Goal: Task Accomplishment & Management: Use online tool/utility

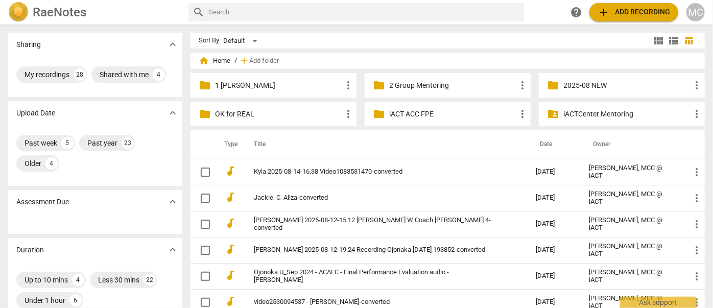
click at [618, 13] on span "add Add recording" at bounding box center [633, 12] width 72 height 12
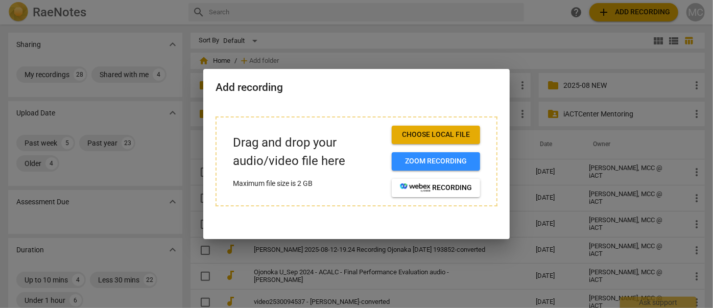
click at [428, 134] on span "Choose local file" at bounding box center [436, 135] width 72 height 10
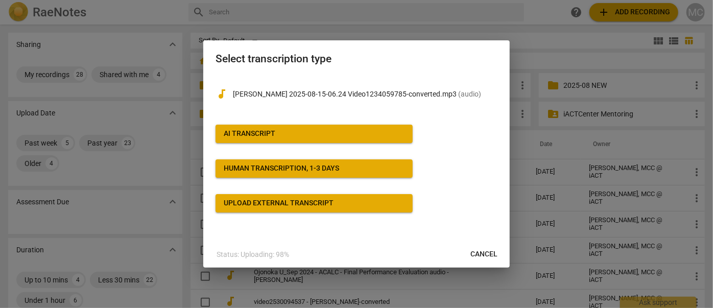
click at [274, 129] on div "AI Transcript" at bounding box center [250, 134] width 52 height 10
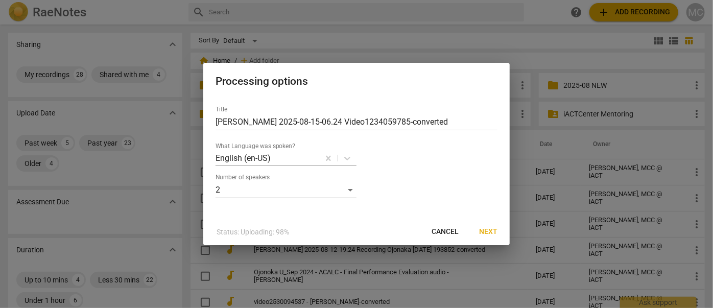
click at [486, 231] on span "Next" at bounding box center [488, 232] width 18 height 10
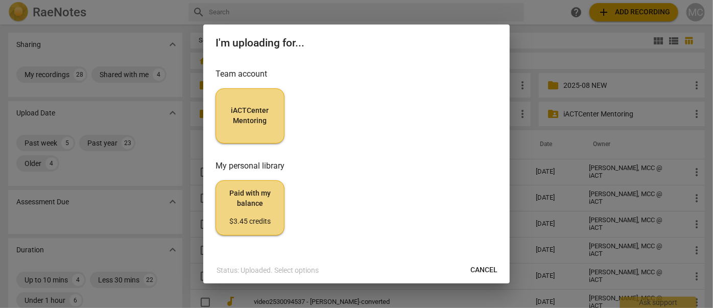
click at [263, 126] on button "iACTCenter Mentoring" at bounding box center [249, 115] width 69 height 55
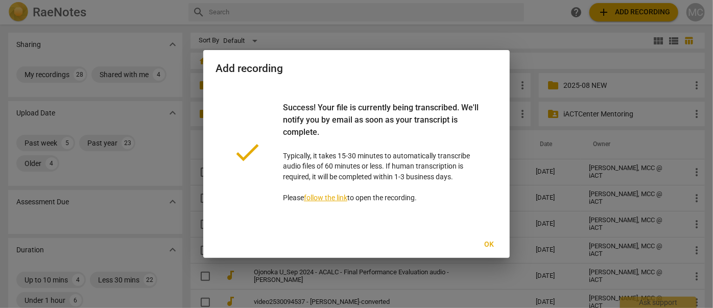
click at [490, 246] on span "Ok" at bounding box center [489, 244] width 16 height 10
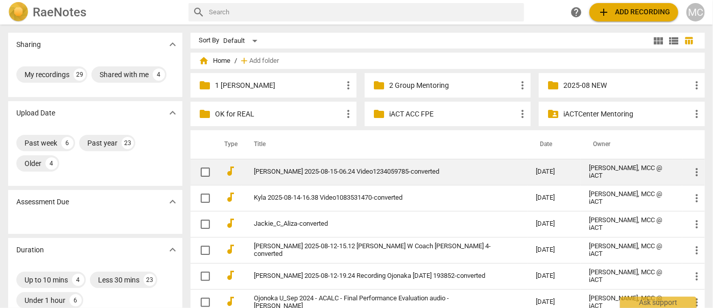
click at [283, 173] on link "[PERSON_NAME] 2025-08-15-06.24 Video1234059785-converted" at bounding box center [376, 172] width 245 height 8
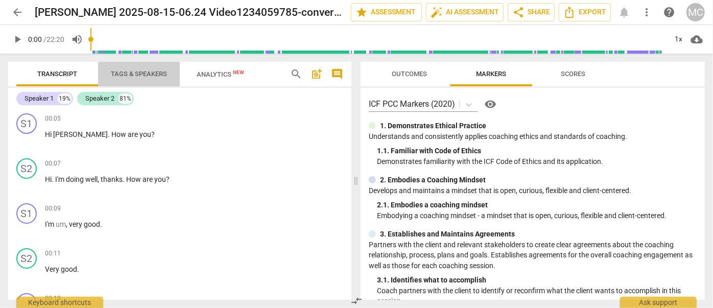
click at [140, 72] on span "Tags & Speakers" at bounding box center [139, 74] width 56 height 8
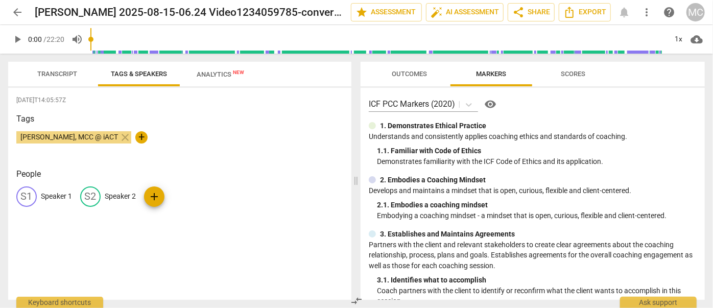
click at [61, 190] on div "S1 Speaker 1" at bounding box center [44, 196] width 56 height 20
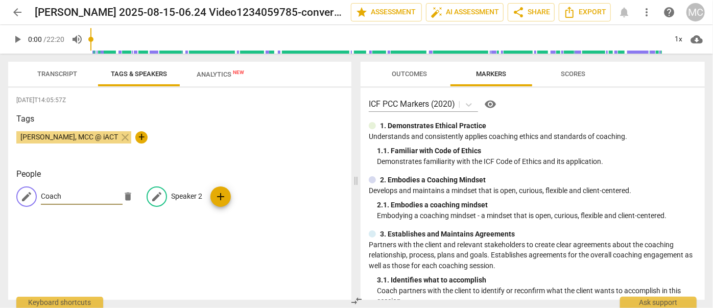
type input "Coach"
click at [173, 193] on p "Speaker 2" at bounding box center [186, 196] width 31 height 11
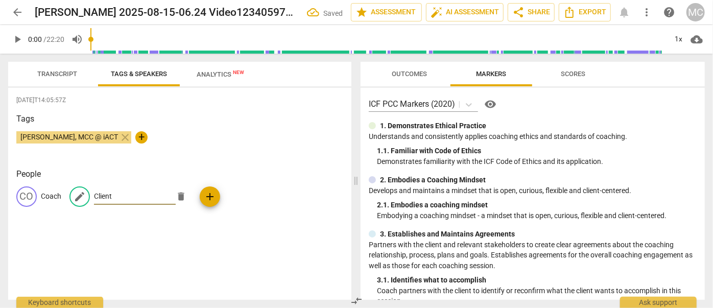
type input "Client"
click at [581, 10] on span "Export" at bounding box center [584, 12] width 43 height 12
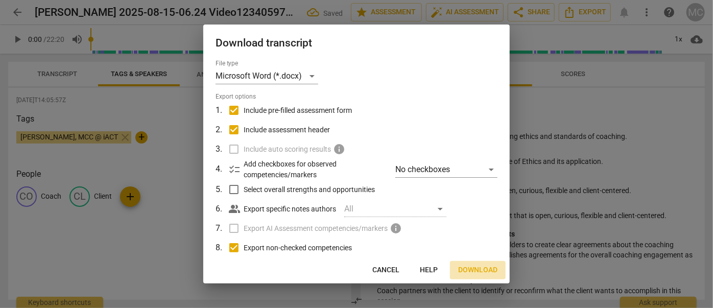
click at [473, 270] on span "Download" at bounding box center [477, 270] width 39 height 10
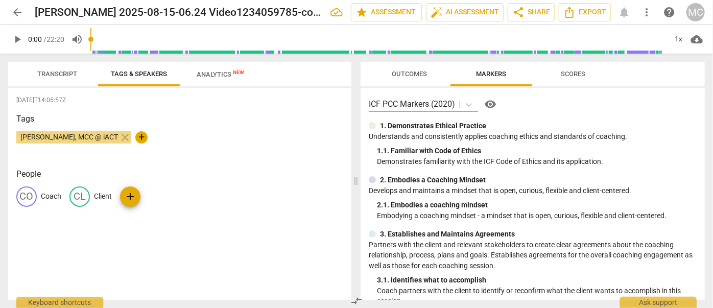
click at [66, 76] on span "Transcript" at bounding box center [57, 74] width 40 height 8
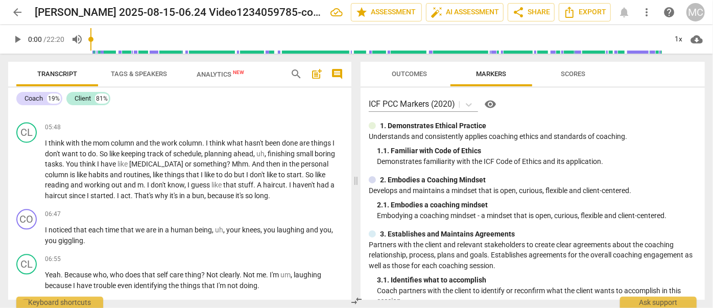
scroll to position [1206, 0]
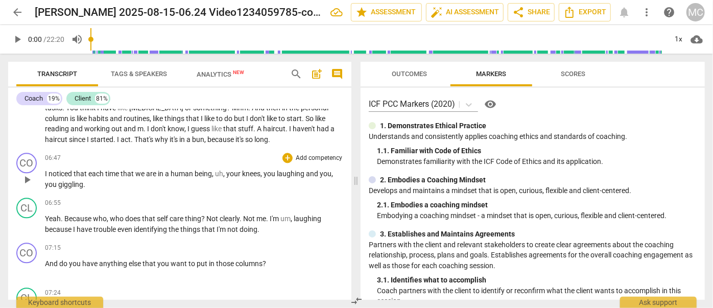
click at [127, 159] on div "06:47 + Add competency keyboard_arrow_right I noticed that each time that we ar…" at bounding box center [194, 171] width 298 height 37
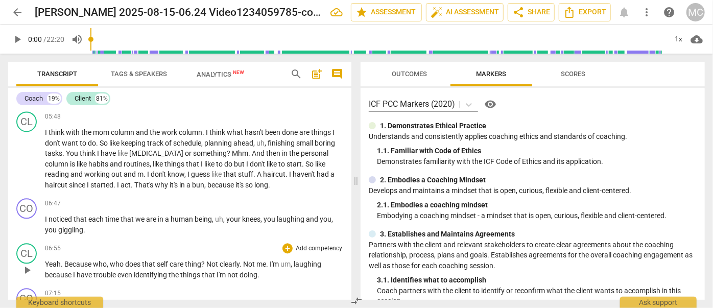
scroll to position [1160, 0]
click at [26, 220] on span "play_arrow" at bounding box center [27, 226] width 12 height 12
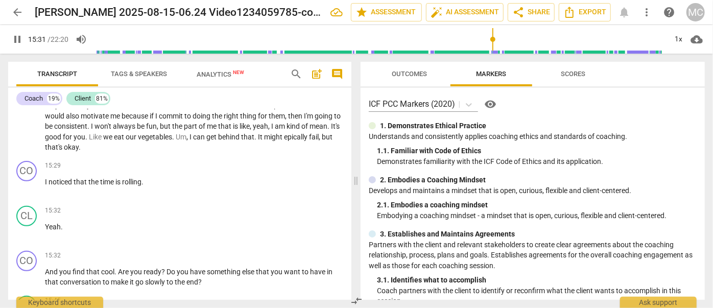
scroll to position [2187, 0]
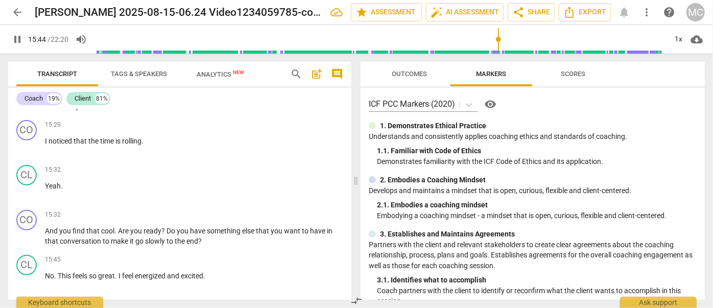
click at [17, 37] on span "pause" at bounding box center [17, 39] width 12 height 12
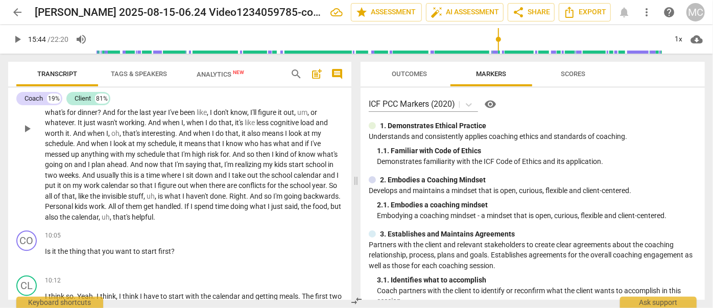
scroll to position [1491, 0]
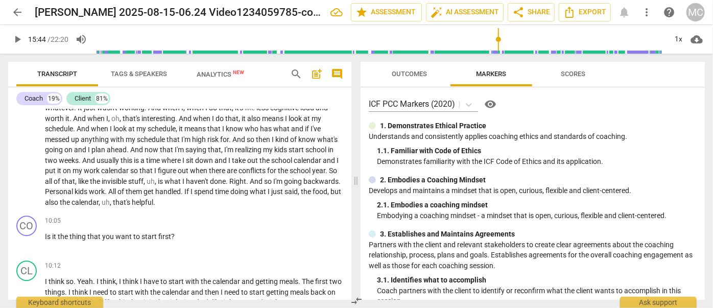
click at [21, 46] on button "play_arrow" at bounding box center [17, 39] width 18 height 18
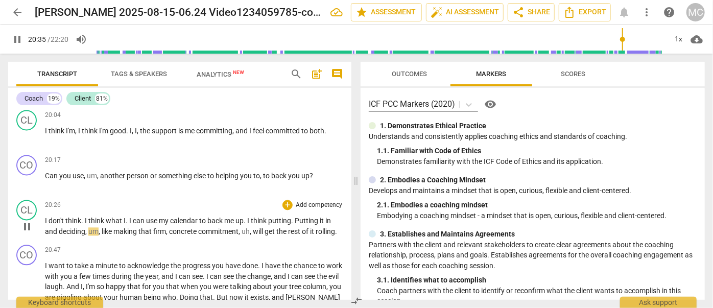
scroll to position [3121, 0]
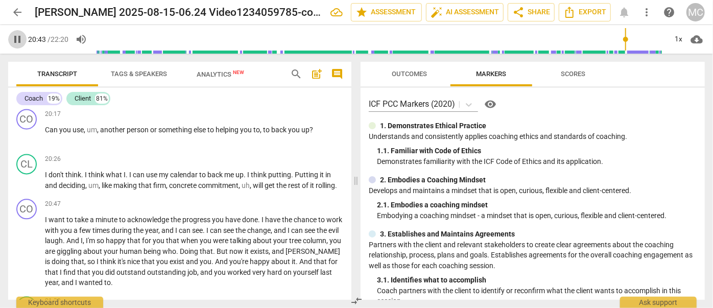
click at [16, 40] on span "pause" at bounding box center [17, 39] width 12 height 12
click at [19, 40] on span "play_arrow" at bounding box center [17, 39] width 12 height 12
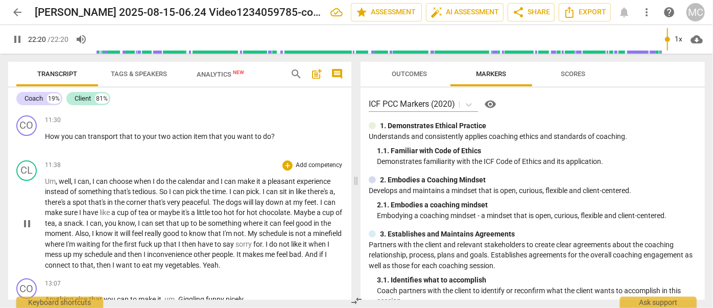
scroll to position [1810, 0]
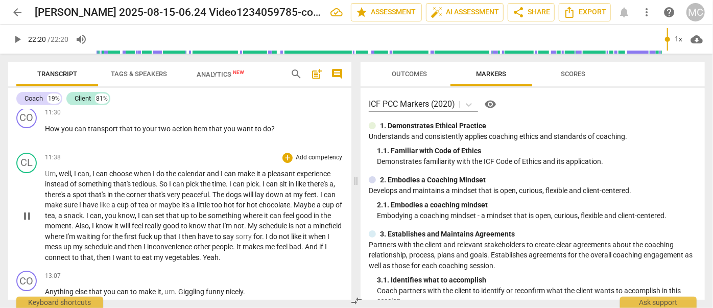
type input "1340"
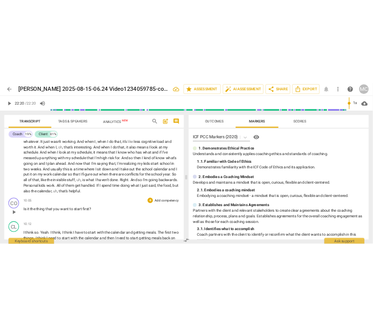
scroll to position [1462, 0]
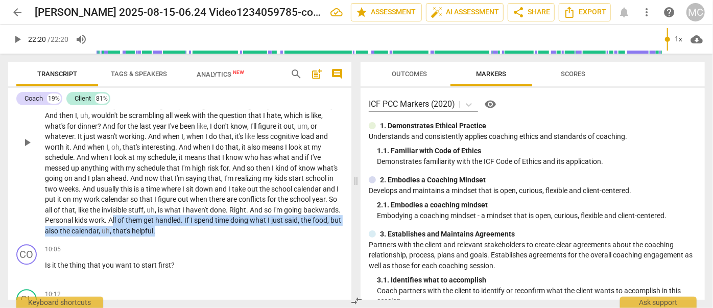
drag, startPoint x: 197, startPoint y: 219, endPoint x: 149, endPoint y: 210, distance: 48.3
click at [149, 210] on p "Um , I guess what would go in the me and the parenting column would be , um , l…" at bounding box center [194, 141] width 298 height 188
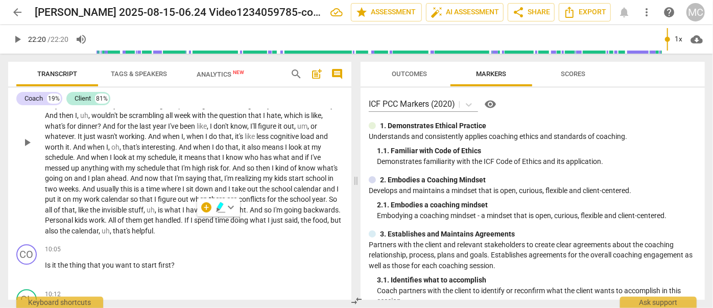
click at [146, 209] on p "Um , I guess what would go in the me and the parenting column would be , um , l…" at bounding box center [194, 141] width 298 height 188
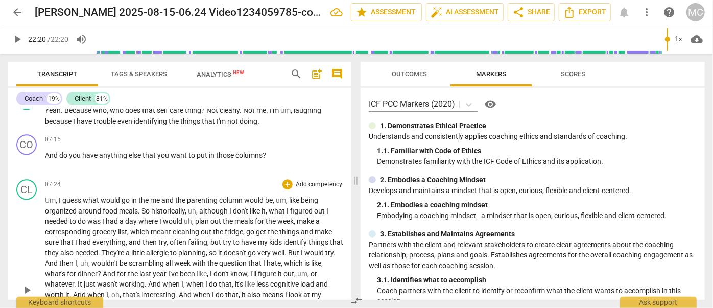
scroll to position [1277, 0]
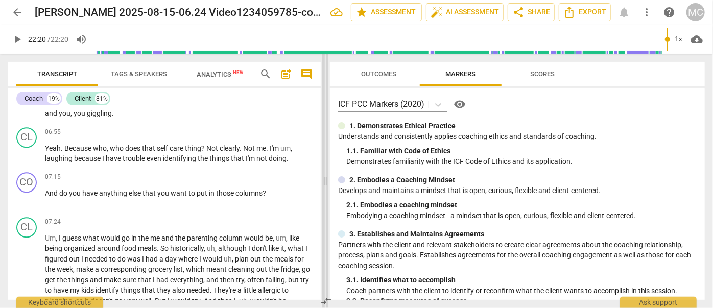
drag, startPoint x: 354, startPoint y: 174, endPoint x: 317, endPoint y: 181, distance: 37.9
click at [322, 181] on span at bounding box center [325, 181] width 6 height 254
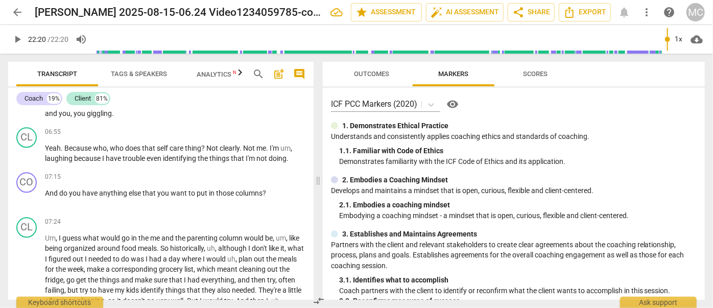
click at [296, 81] on button "comment" at bounding box center [299, 74] width 16 height 16
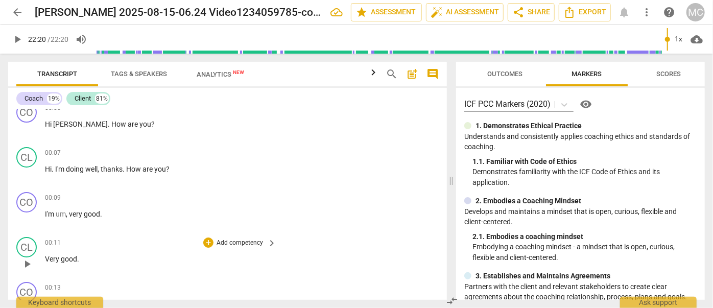
scroll to position [0, 0]
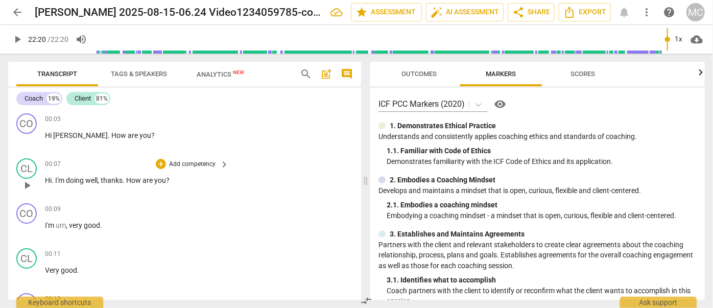
drag, startPoint x: 452, startPoint y: 179, endPoint x: 366, endPoint y: 165, distance: 86.9
click at [366, 165] on span at bounding box center [365, 181] width 6 height 254
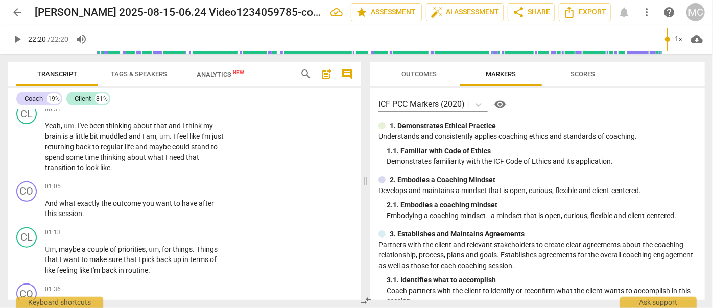
scroll to position [464, 0]
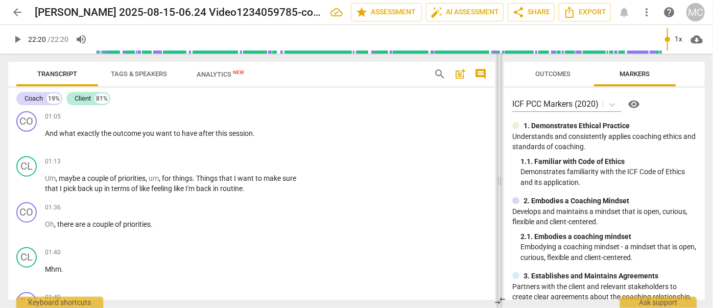
drag, startPoint x: 366, startPoint y: 171, endPoint x: 499, endPoint y: 181, distance: 134.1
click at [499, 181] on span at bounding box center [499, 181] width 6 height 254
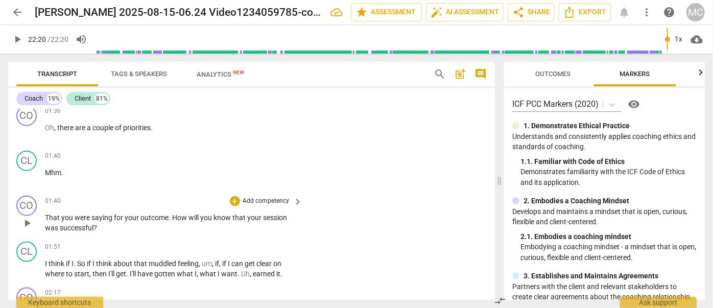
scroll to position [511, 0]
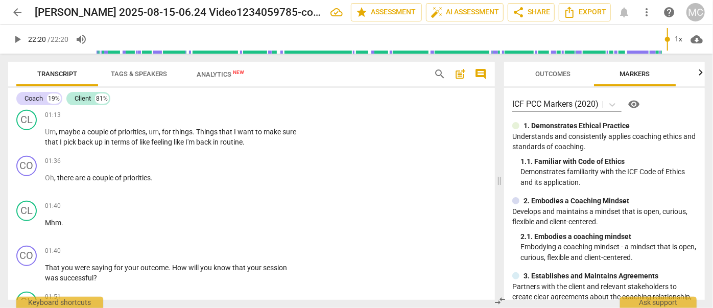
click at [339, 78] on div "Transcript Tags & Speakers Analytics New" at bounding box center [216, 74] width 401 height 25
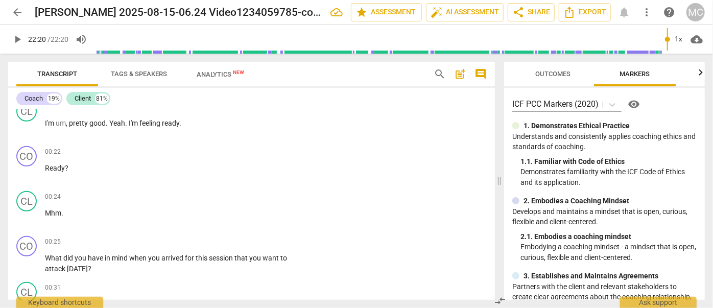
scroll to position [0, 0]
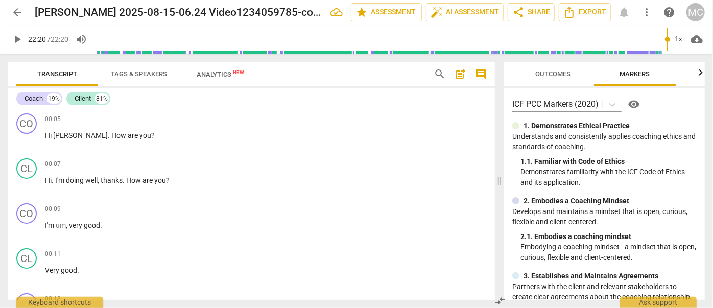
drag, startPoint x: 209, startPoint y: 260, endPoint x: 202, endPoint y: 120, distance: 140.1
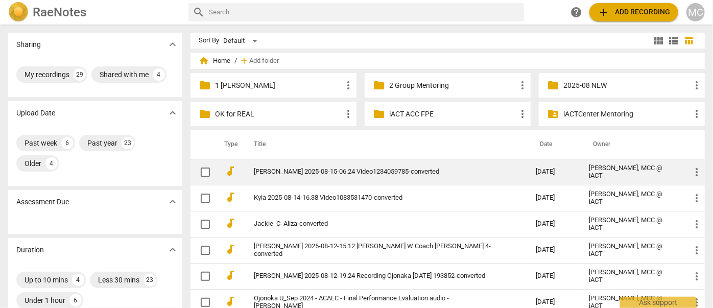
click at [296, 181] on td "[PERSON_NAME] 2025-08-15-06.24 Video1234059785-converted" at bounding box center [384, 172] width 286 height 26
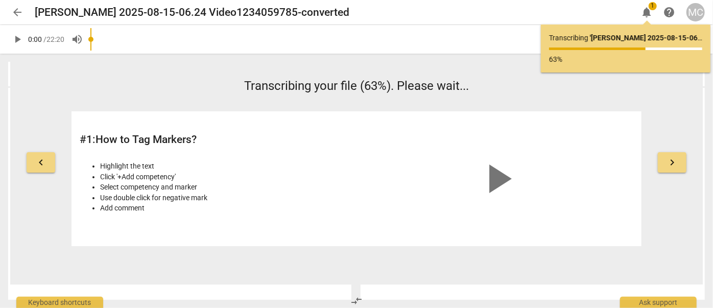
click at [18, 11] on span "arrow_back" at bounding box center [17, 12] width 12 height 12
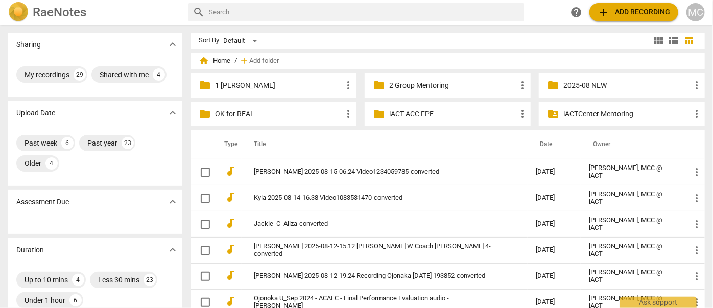
click at [584, 84] on p "2025-08 NEW" at bounding box center [626, 85] width 127 height 11
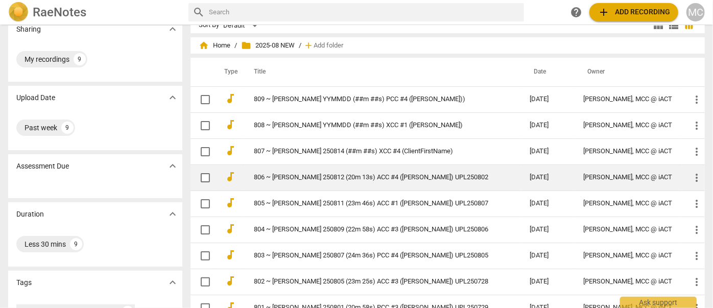
scroll to position [46, 0]
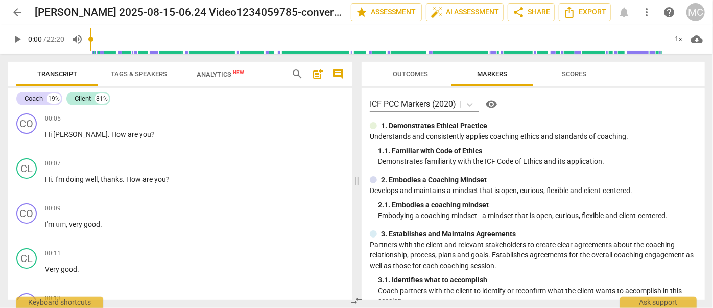
click at [299, 75] on span "search" at bounding box center [297, 74] width 12 height 12
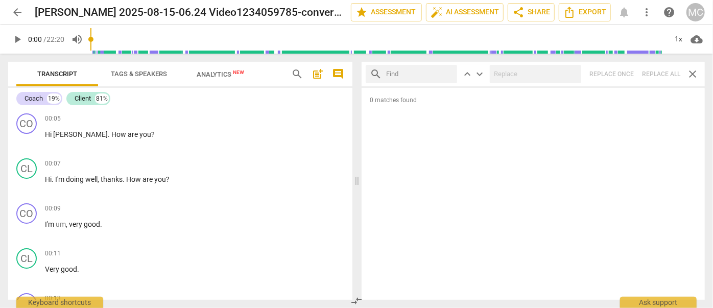
drag, startPoint x: 668, startPoint y: 0, endPoint x: 426, endPoint y: 73, distance: 252.3
click at [426, 73] on input "text" at bounding box center [419, 74] width 67 height 16
click at [397, 74] on input "text" at bounding box center [419, 74] width 67 height 16
type input "m"
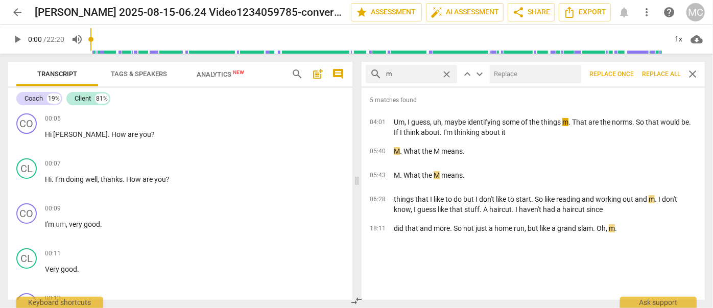
click at [660, 77] on span "Replace all" at bounding box center [661, 74] width 38 height 9
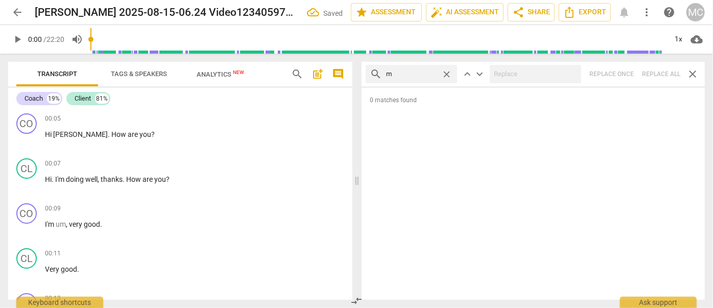
click at [445, 70] on span "close" at bounding box center [446, 74] width 11 height 11
click at [404, 70] on input "text" at bounding box center [419, 74] width 67 height 16
type input ","
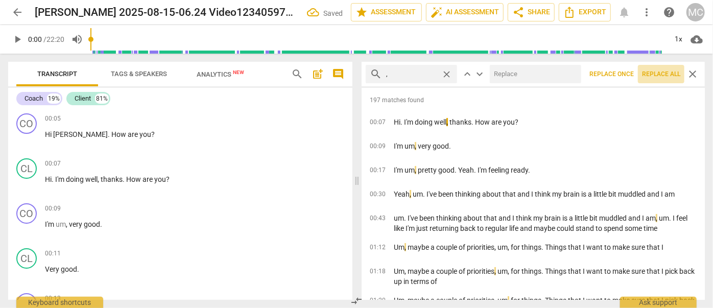
click at [654, 75] on span "Replace all" at bounding box center [661, 74] width 38 height 9
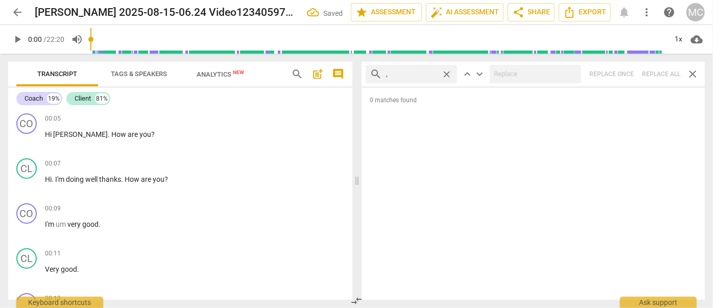
click at [446, 73] on span "close" at bounding box center [446, 74] width 11 height 11
click at [415, 73] on input "text" at bounding box center [419, 74] width 67 height 16
type input ". like"
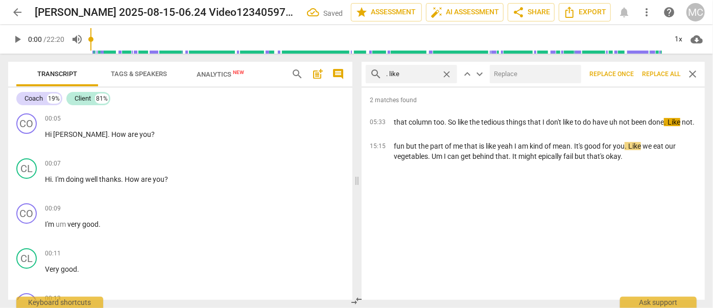
click at [513, 74] on input "text" at bounding box center [533, 74] width 87 height 16
type input "(like)"
click at [654, 73] on span "Replace all" at bounding box center [661, 74] width 38 height 9
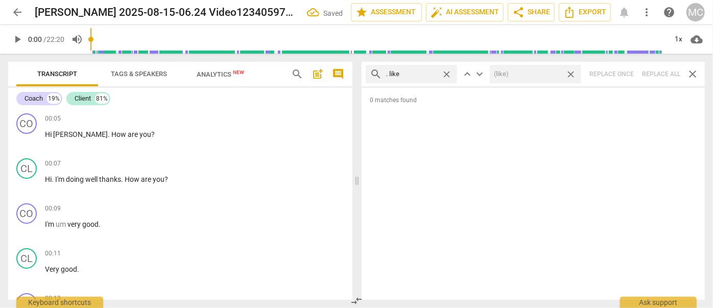
drag, startPoint x: 572, startPoint y: 74, endPoint x: 577, endPoint y: 73, distance: 5.2
click at [572, 74] on span "close" at bounding box center [570, 74] width 11 height 11
click at [448, 74] on span "close" at bounding box center [446, 74] width 11 height 11
click at [407, 76] on input "text" at bounding box center [419, 74] width 67 height 16
type input ". um"
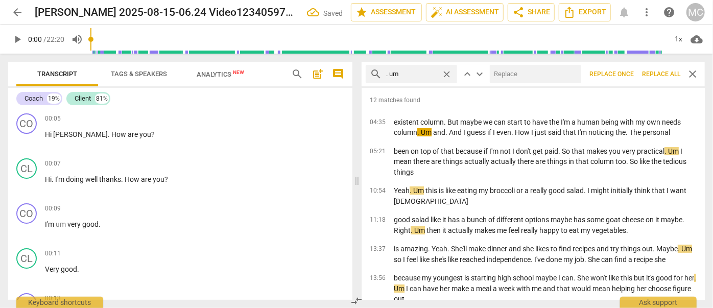
click at [501, 75] on input "text" at bounding box center [533, 74] width 87 height 16
type input "(umm)"
click at [654, 72] on span "Replace all" at bounding box center [661, 74] width 38 height 9
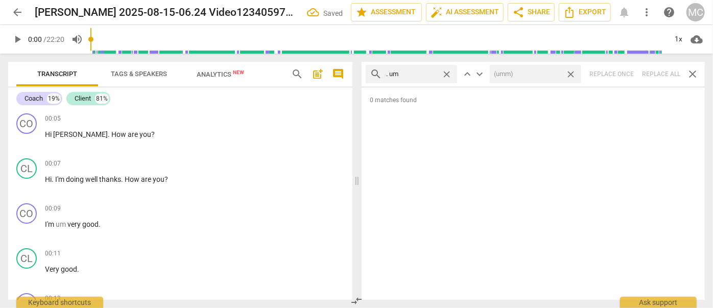
drag, startPoint x: 570, startPoint y: 74, endPoint x: 549, endPoint y: 75, distance: 21.4
click at [571, 74] on span "close" at bounding box center [570, 74] width 11 height 11
drag, startPoint x: 445, startPoint y: 70, endPoint x: 437, endPoint y: 70, distance: 7.7
click at [445, 70] on span "close" at bounding box center [446, 74] width 11 height 11
click at [420, 71] on input "text" at bounding box center [419, 74] width 67 height 16
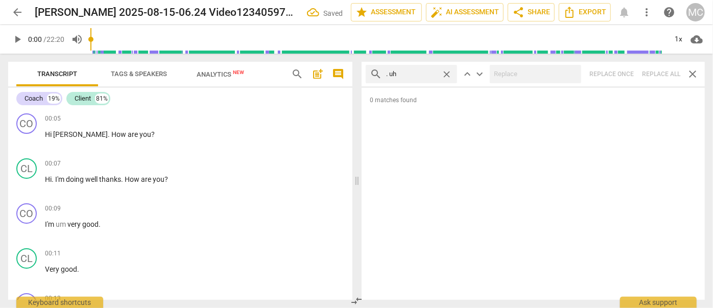
type input ". uh"
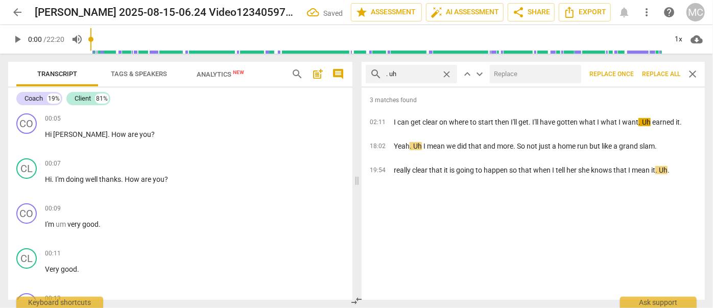
click at [506, 70] on input "text" at bounding box center [533, 74] width 87 height 16
type input "(uh)"
click at [661, 74] on span "Replace all" at bounding box center [661, 74] width 38 height 9
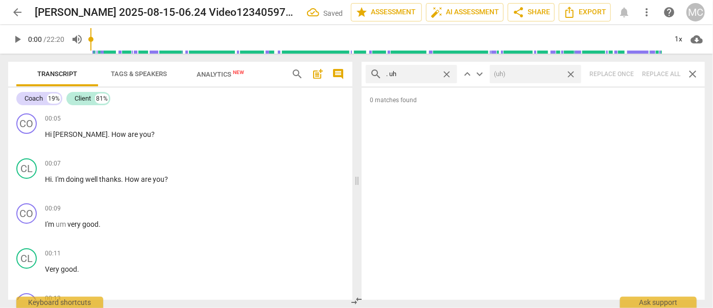
click at [572, 71] on span "close" at bounding box center [570, 74] width 11 height 11
click at [447, 72] on span "close" at bounding box center [446, 74] width 11 height 11
click at [415, 72] on input "text" at bounding box center [419, 74] width 67 height 16
type input "um"
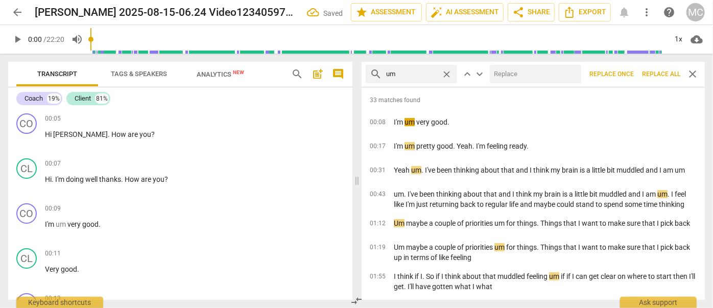
click at [502, 76] on input "text" at bounding box center [533, 74] width 87 height 16
type input "(umm)"
click at [656, 77] on span "Replace all" at bounding box center [661, 74] width 38 height 9
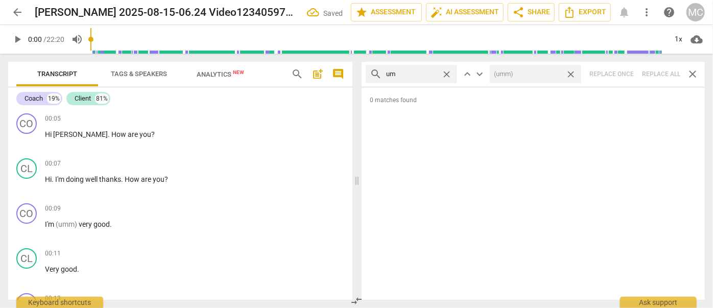
click at [570, 73] on span "close" at bounding box center [570, 74] width 11 height 11
click at [449, 73] on span "close" at bounding box center [446, 74] width 11 height 11
click at [429, 72] on input "text" at bounding box center [419, 74] width 67 height 16
type input "uh"
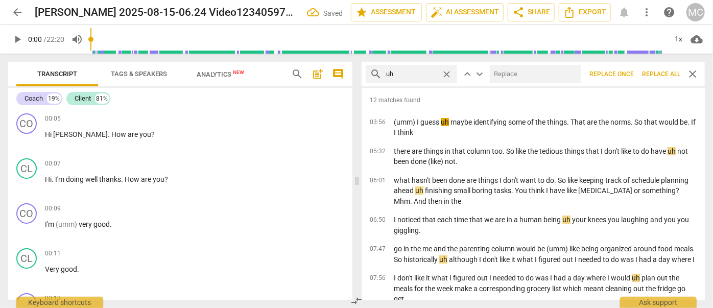
click at [518, 72] on input "text" at bounding box center [533, 74] width 87 height 16
type input "(uh)"
click at [659, 74] on span "Replace all" at bounding box center [661, 74] width 38 height 9
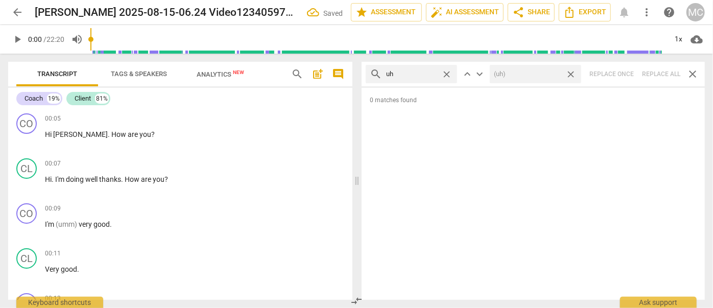
click at [573, 72] on span "close" at bounding box center [570, 74] width 11 height 11
click at [448, 73] on span "close" at bounding box center [446, 74] width 11 height 11
click at [421, 77] on input "text" at bounding box center [419, 74] width 67 height 16
type input "kind of"
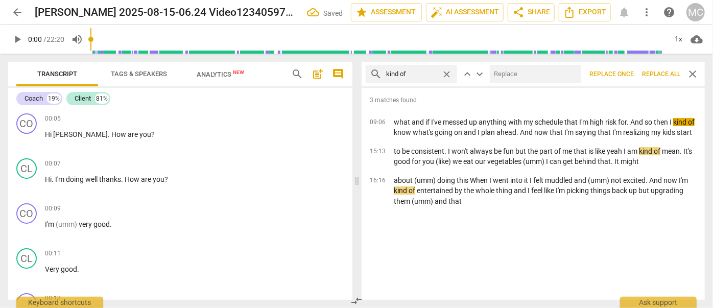
click at [505, 77] on input "text" at bounding box center [533, 74] width 87 height 16
type input "(kind of)"
click at [658, 74] on span "Replace all" at bounding box center [661, 74] width 38 height 9
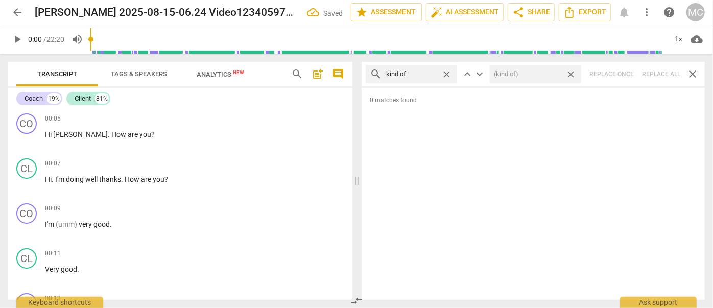
click at [570, 71] on span "close" at bounding box center [570, 74] width 11 height 11
click at [448, 72] on span "close" at bounding box center [446, 74] width 11 height 11
click at [417, 75] on input "text" at bounding box center [419, 74] width 67 height 16
type input "sort of"
click at [659, 76] on div "search sort of close keyboard_arrow_up keyboard_arrow_down Replace once Replace…" at bounding box center [532, 74] width 343 height 25
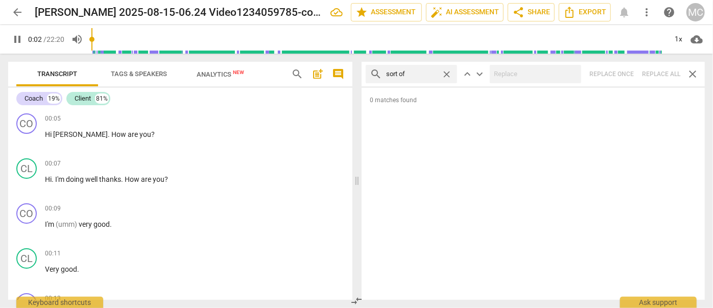
type input "3"
click at [446, 72] on span "close" at bounding box center [446, 74] width 11 height 11
click at [422, 71] on input "text" at bounding box center [419, 74] width 67 height 16
type input "4"
type input "and"
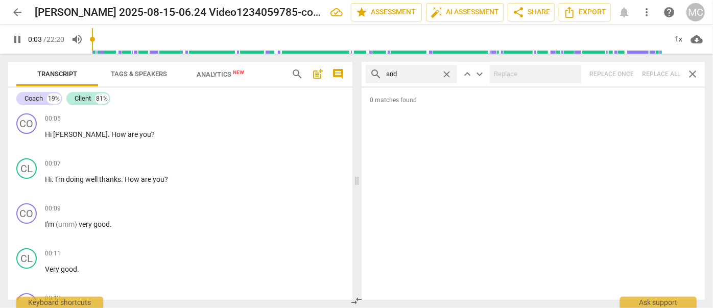
type input "4"
type input "and then"
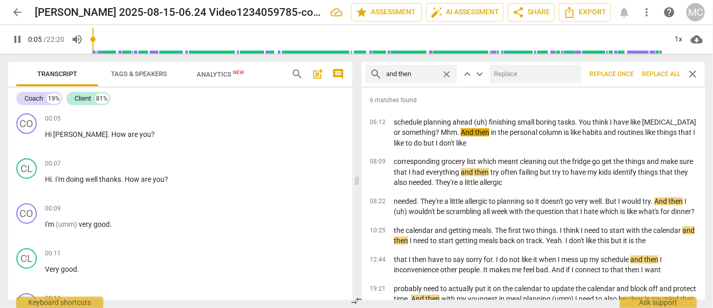
click at [501, 70] on input "text" at bounding box center [533, 74] width 87 height 16
type input "6"
type input "(th"
type input "6"
type input "(then)"
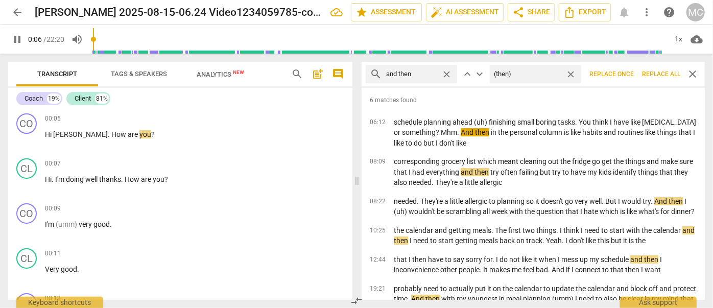
type input "7"
type input "(then)"
click at [659, 72] on span "Replace all" at bounding box center [661, 74] width 38 height 9
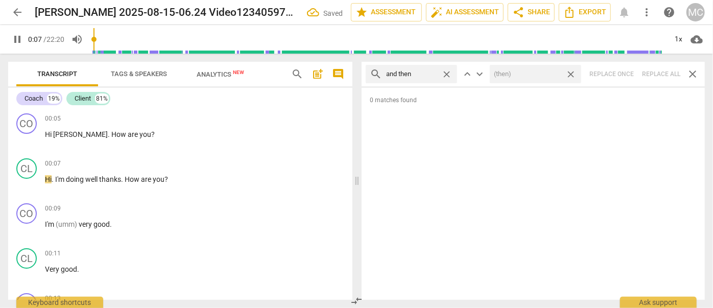
type input "7"
drag, startPoint x: 570, startPoint y: 74, endPoint x: 545, endPoint y: 71, distance: 25.1
click at [570, 74] on span "close" at bounding box center [570, 74] width 11 height 11
type input "8"
click at [445, 72] on span "close" at bounding box center [446, 74] width 11 height 11
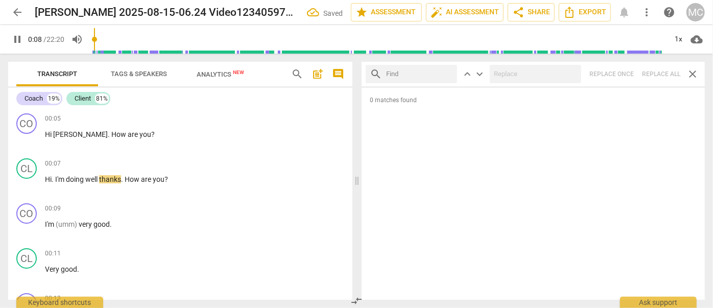
click at [427, 71] on input "text" at bounding box center [419, 74] width 67 height 16
type input "9"
type input "lik"
type input "9"
type input "like"
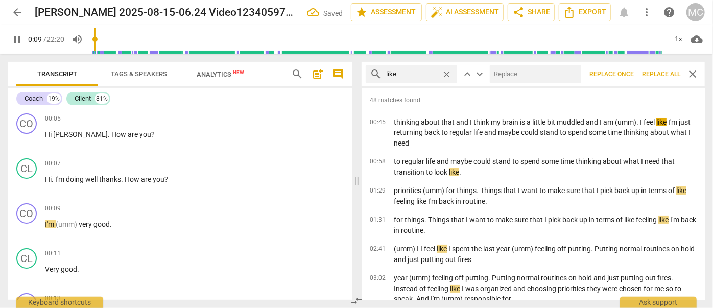
click at [529, 73] on input "text" at bounding box center [533, 74] width 87 height 16
type input "10"
type input "("
type input "11"
type input "(l"
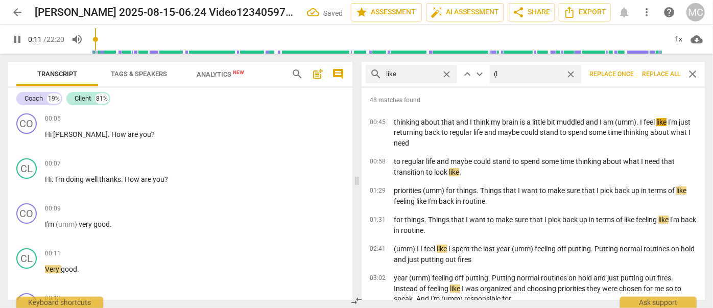
type input "11"
type input "(like"
type input "12"
type input "(like)"
type input "12"
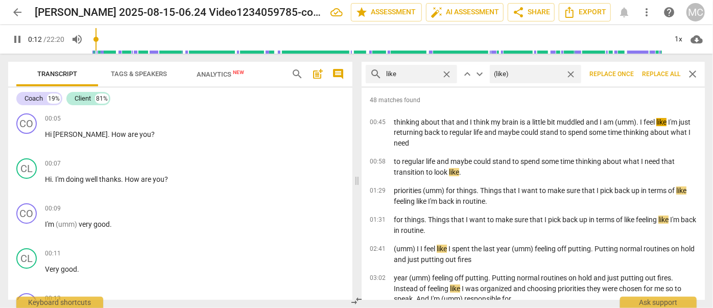
type input "(like)"
type input "13"
type input "(like)"
type input "13"
type input "(like)"
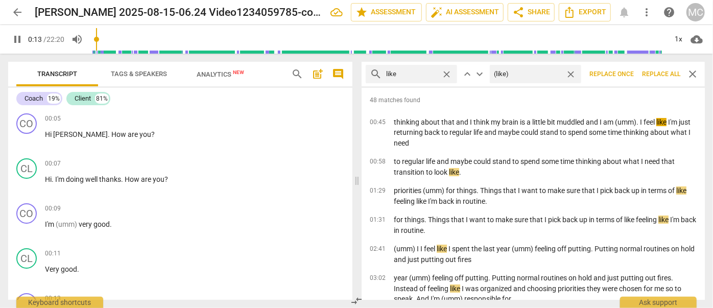
click at [665, 75] on span "Replace all" at bounding box center [661, 74] width 38 height 9
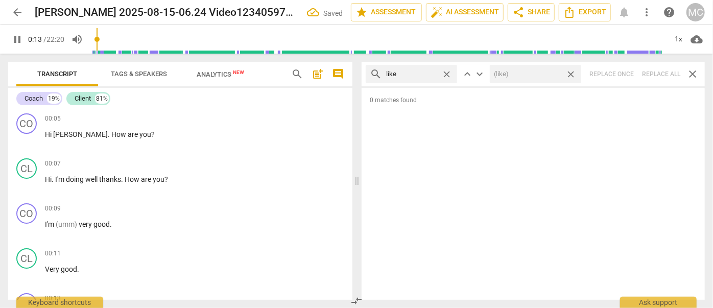
scroll to position [198, 0]
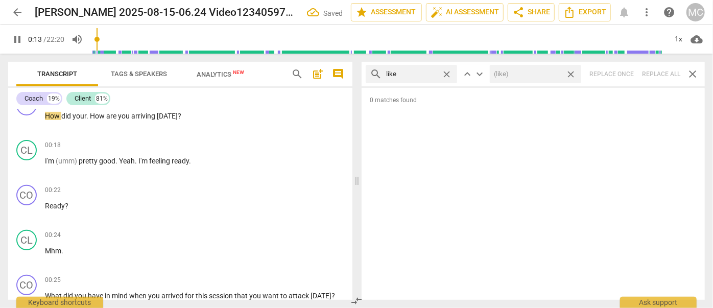
type input "14"
click at [572, 71] on span "close" at bounding box center [570, 74] width 11 height 11
type input "15"
click at [448, 74] on span "close" at bounding box center [446, 74] width 11 height 11
click at [417, 73] on input "text" at bounding box center [419, 74] width 67 height 16
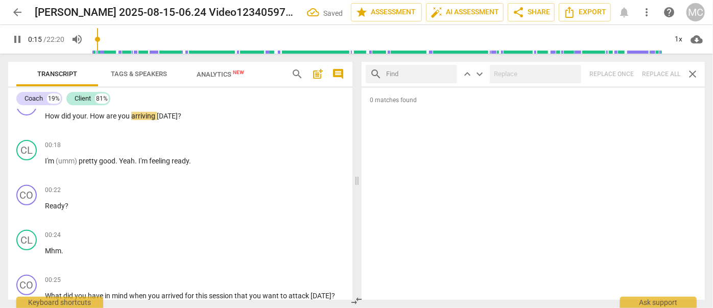
type input "16"
type input "ju"
type input "16"
type input "just"
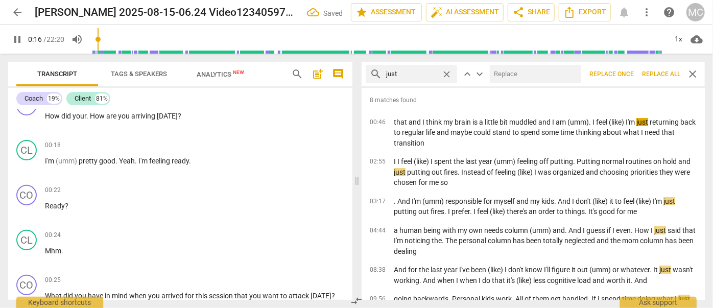
click at [507, 71] on input "text" at bounding box center [533, 74] width 87 height 16
type input "17"
type input "("
type input "17"
type input "(just"
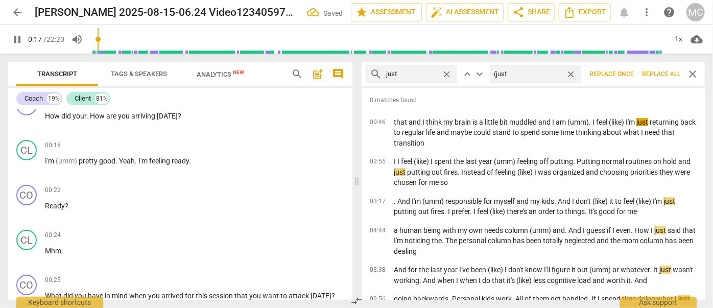
type input "17"
type input "(just)"
type input "18"
type input "(just)"
click at [656, 72] on span "Replace all" at bounding box center [661, 74] width 38 height 9
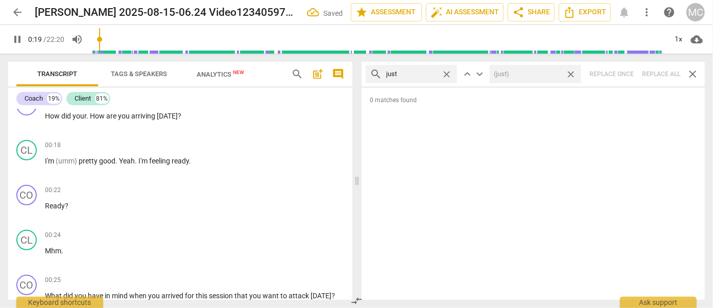
type input "20"
drag, startPoint x: 570, startPoint y: 72, endPoint x: 544, endPoint y: 73, distance: 25.5
click at [570, 72] on span "close" at bounding box center [570, 74] width 11 height 11
type input "21"
click at [445, 71] on span "close" at bounding box center [446, 74] width 11 height 11
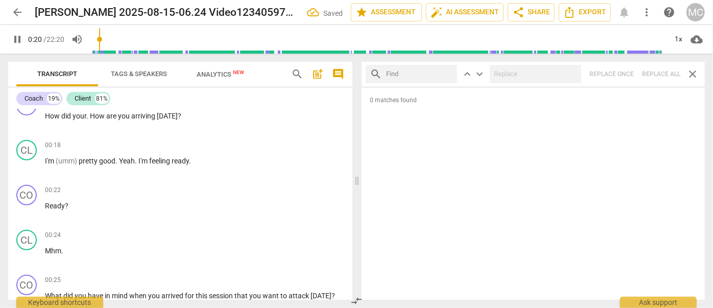
click at [416, 71] on input "text" at bounding box center [419, 74] width 67 height 16
type input "21"
type input "you"
type input "22"
type input "you kno"
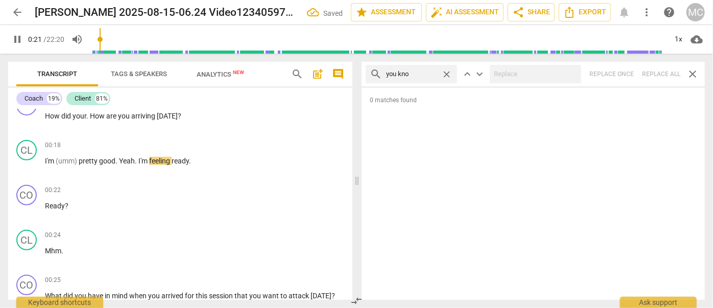
type input "22"
type input "you know"
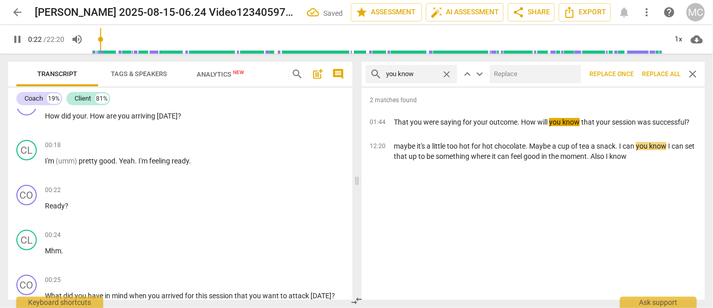
click at [520, 75] on input "text" at bounding box center [533, 74] width 87 height 16
type input "23"
type input "(you"
type input "23"
type input "(you know"
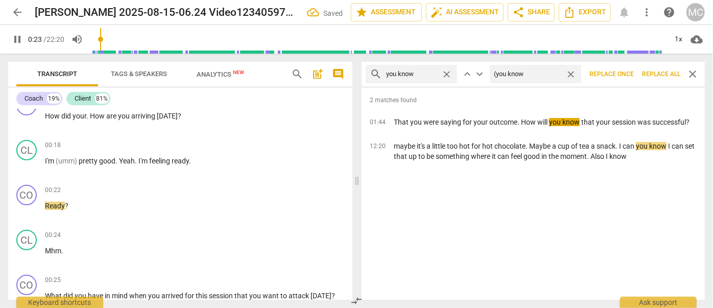
type input "23"
type input "(you know)"
type input "24"
type input "(you know)"
click at [663, 70] on span "Replace all" at bounding box center [661, 74] width 38 height 9
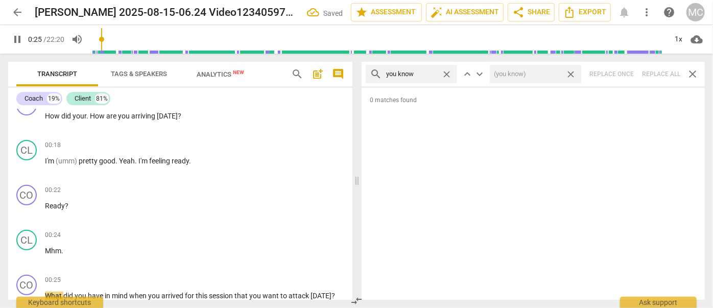
type input "26"
click at [572, 73] on span "close" at bounding box center [570, 74] width 11 height 11
type input "26"
drag, startPoint x: 448, startPoint y: 74, endPoint x: 421, endPoint y: 76, distance: 27.1
click at [448, 74] on span "close" at bounding box center [446, 74] width 11 height 11
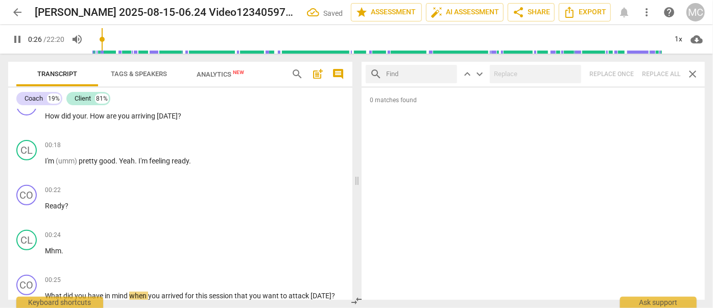
click at [420, 76] on input "text" at bounding box center [419, 74] width 67 height 16
type input "27"
type input "I"
type input "27"
type input "I guess"
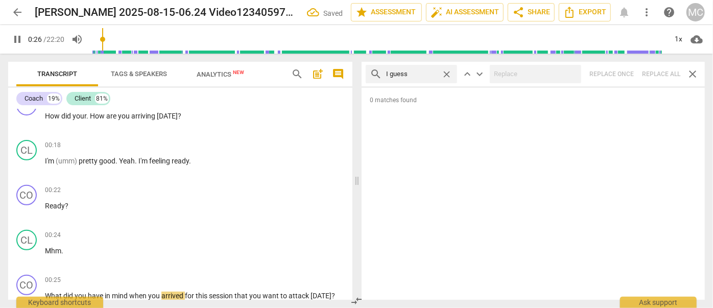
type input "27"
type input "I guess"
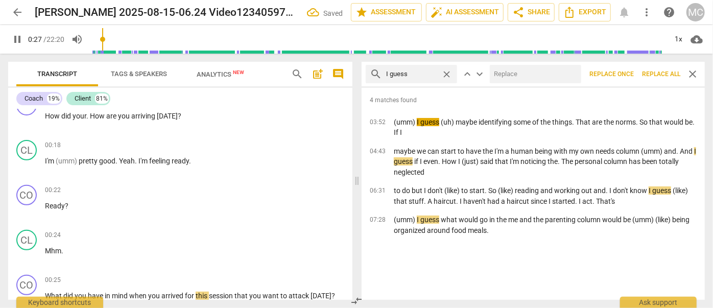
click at [533, 72] on input "text" at bounding box center [533, 74] width 87 height 16
type input "28"
type input "("
type input "28"
type input "(I gu"
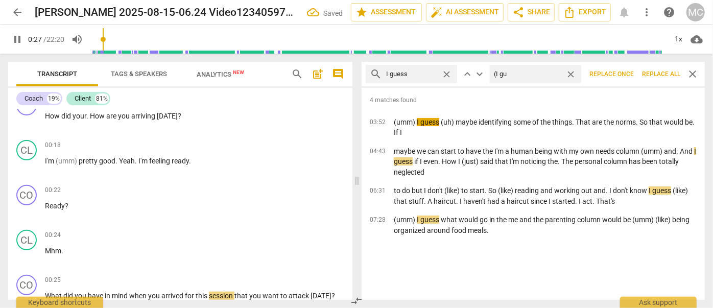
type input "28"
type input "(I guess"
type input "28"
type input "(I guess)"
type input "30"
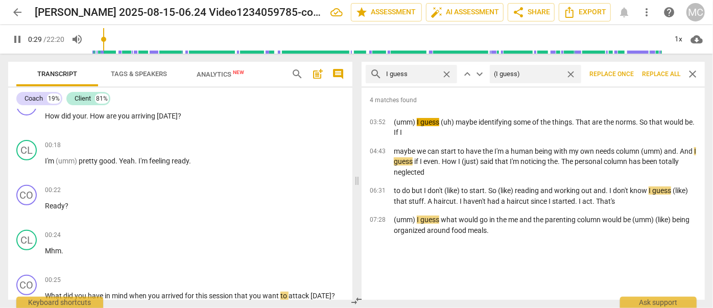
type input "(I guess)"
click at [652, 74] on span "Replace all" at bounding box center [661, 74] width 38 height 9
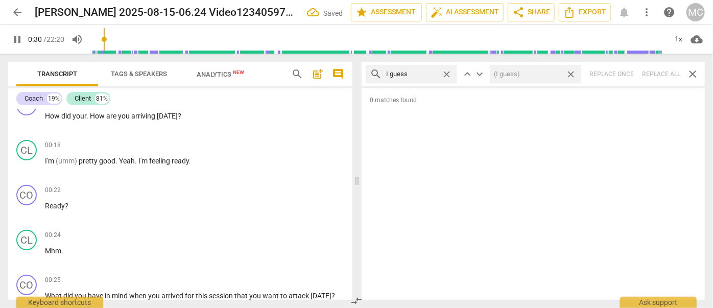
type input "31"
drag, startPoint x: 570, startPoint y: 75, endPoint x: 464, endPoint y: 79, distance: 106.8
click at [570, 75] on span "close" at bounding box center [570, 74] width 11 height 11
type input "31"
click at [445, 71] on span "close" at bounding box center [446, 74] width 11 height 11
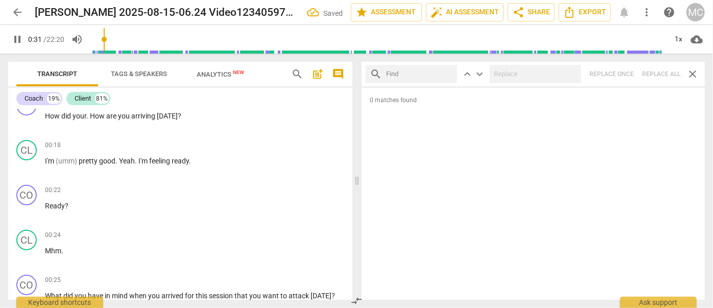
click at [413, 71] on input "text" at bounding box center [419, 74] width 67 height 16
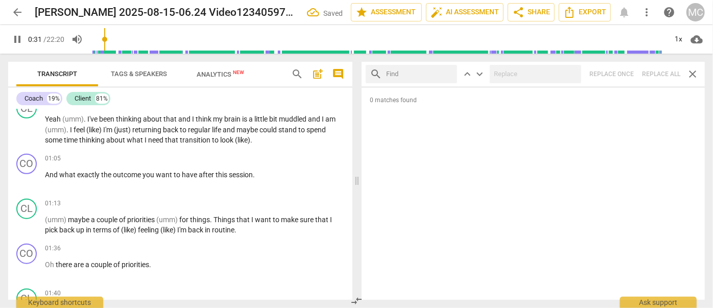
type input "32"
type input "I me"
type input "32"
type input "I mean"
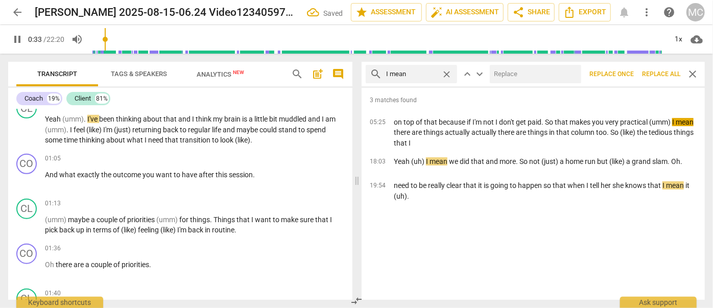
click at [523, 70] on input "text" at bounding box center [533, 74] width 87 height 16
type input "33"
type input "("
type input "34"
type input "(I me"
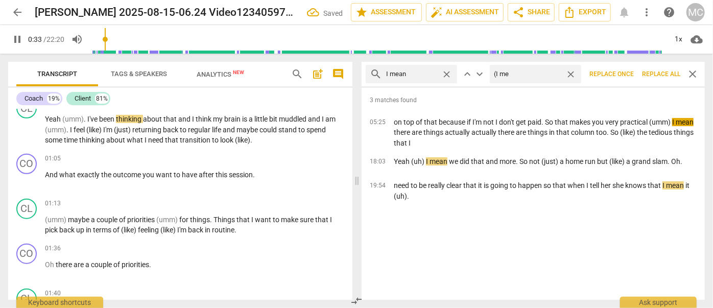
type input "34"
type input "(I mean)"
type input "35"
type input "(I mean)"
click at [652, 74] on span "Replace all" at bounding box center [661, 74] width 38 height 9
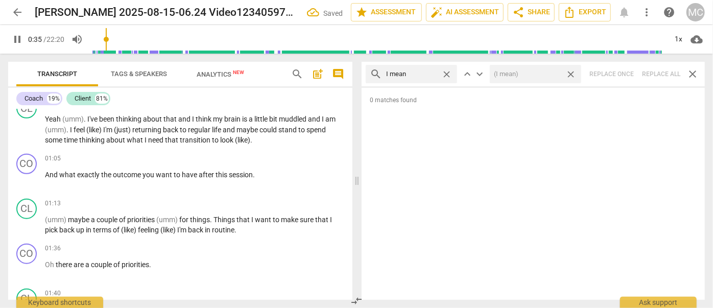
type input "36"
click at [570, 72] on span "close" at bounding box center [570, 74] width 11 height 11
type input "36"
click at [447, 73] on span "close" at bounding box center [446, 74] width 11 height 11
click at [418, 73] on input "text" at bounding box center [419, 74] width 67 height 16
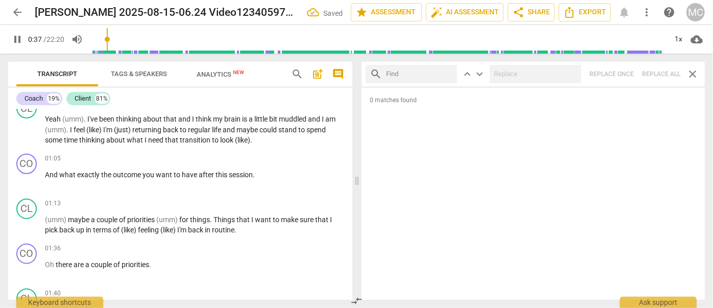
type input "38"
type input "you kn"
type input "38"
type input "you know"
type input "39"
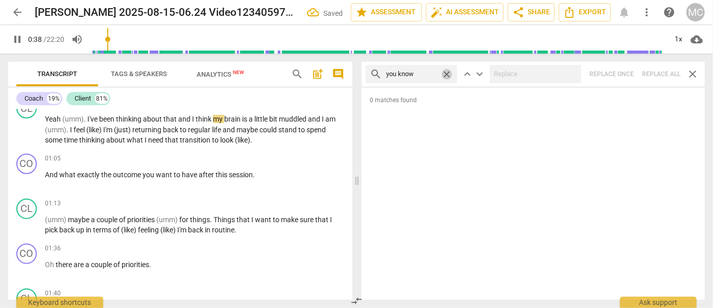
click at [444, 74] on span "close" at bounding box center [446, 74] width 11 height 11
click at [413, 77] on input "text" at bounding box center [411, 74] width 51 height 16
type input "40"
type input "o"
type input "40"
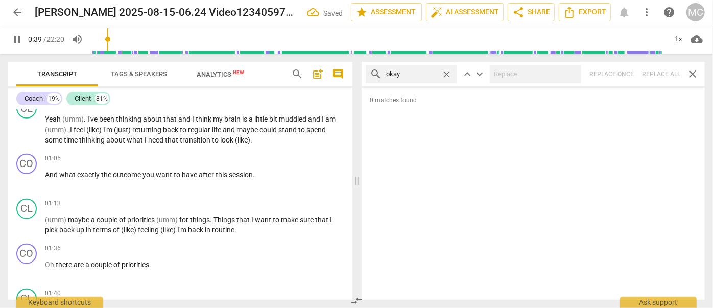
type input "okay"
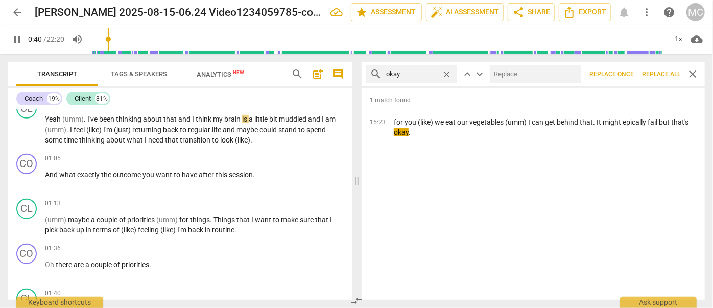
click at [509, 71] on input "text" at bounding box center [533, 74] width 87 height 16
type input "41"
type input "O"
type input "41"
type input "OK"
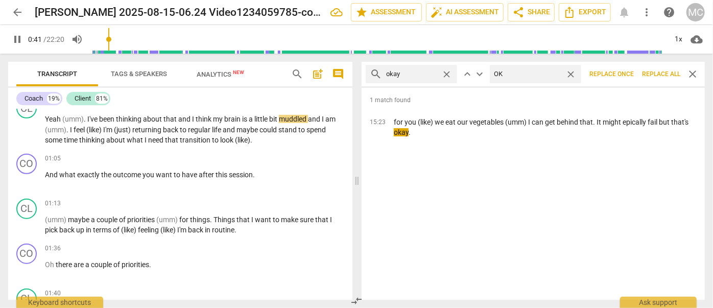
type input "42"
type input "OK"
click at [661, 75] on span "Replace all" at bounding box center [661, 74] width 38 height 9
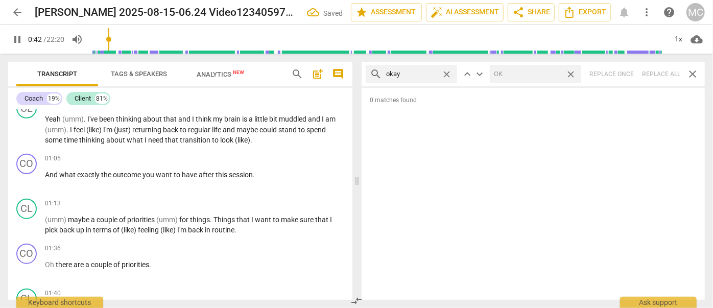
type input "42"
click at [570, 73] on span "close" at bounding box center [570, 74] width 11 height 11
type input "43"
click at [446, 72] on span "close" at bounding box center [446, 74] width 11 height 11
click at [415, 73] on input "text" at bounding box center [419, 74] width 67 height 16
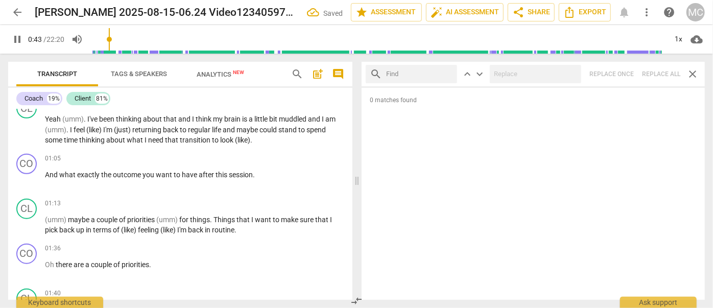
type input "43"
type input "may"
type input "44"
type input "maybe"
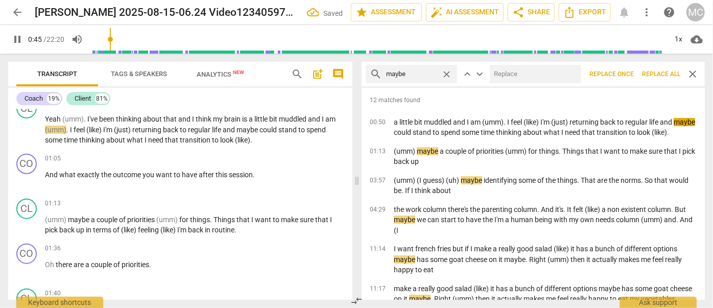
click at [503, 77] on input "text" at bounding box center [533, 74] width 87 height 16
type input "46"
type input "(m"
type input "46"
type input "(maybe"
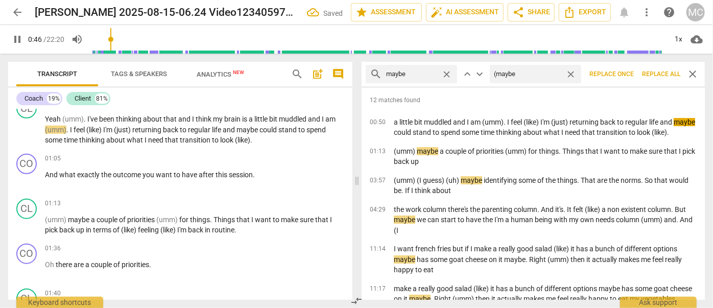
type input "46"
type input "(maybe)"
type input "47"
type input "(maybe)"
click at [652, 70] on span "Replace all" at bounding box center [661, 74] width 38 height 9
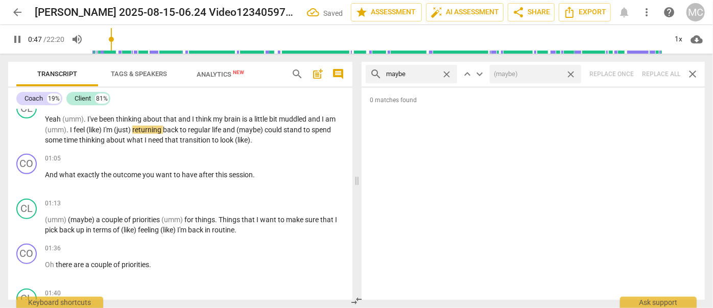
drag, startPoint x: 572, startPoint y: 73, endPoint x: 489, endPoint y: 79, distance: 83.4
click at [572, 73] on span "close" at bounding box center [570, 74] width 11 height 11
type input "48"
click at [450, 73] on span "close" at bounding box center [446, 74] width 11 height 11
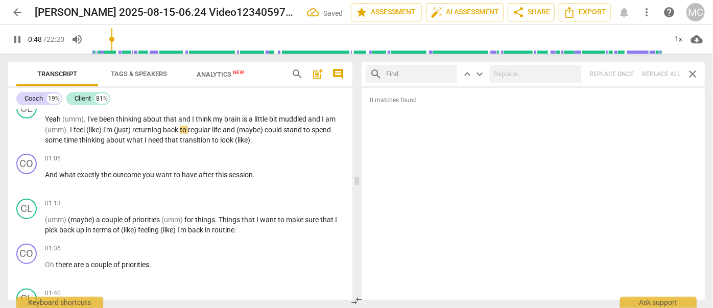
click at [424, 74] on input "text" at bounding box center [419, 74] width 67 height 16
type input "49"
type input "p"
type input "49"
type input "perhaps"
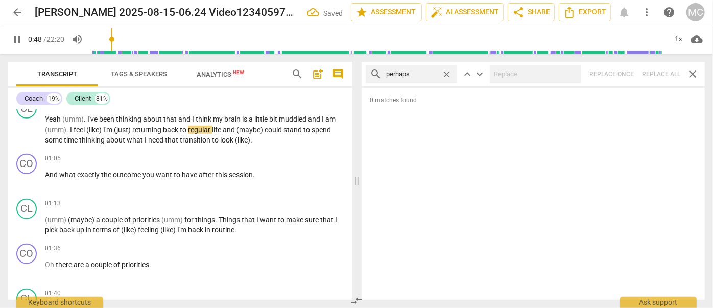
type input "49"
type input "perhaps"
click at [662, 75] on div "search perhaps close keyboard_arrow_up keyboard_arrow_down Replace once Replace…" at bounding box center [532, 74] width 343 height 25
type input "53"
click at [444, 71] on span "close" at bounding box center [446, 74] width 11 height 11
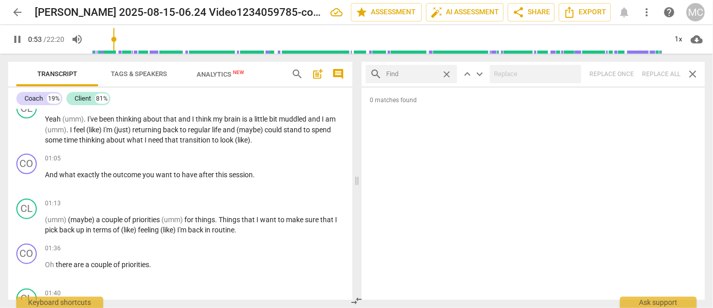
click at [434, 72] on input "text" at bounding box center [411, 74] width 51 height 16
type input "54"
type input "aklmo"
type input "54"
type input "a"
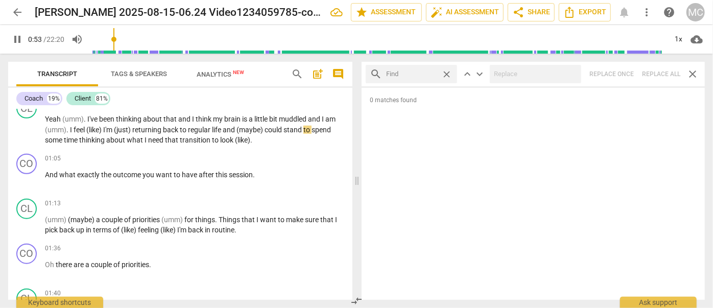
type input "54"
type input "almo"
type input "54"
type input "almost"
click at [674, 75] on div "search almost close keyboard_arrow_up keyboard_arrow_down Replace once Replace …" at bounding box center [532, 74] width 343 height 25
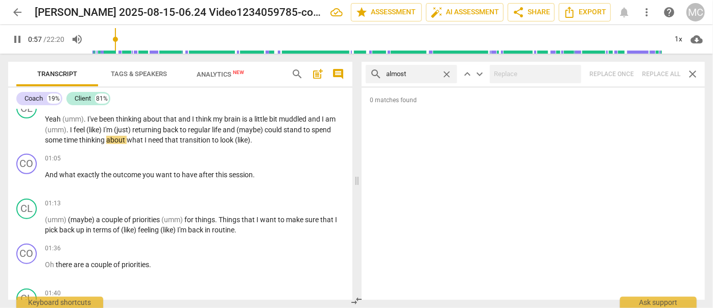
click at [658, 72] on div "search almost close keyboard_arrow_up keyboard_arrow_down Replace once Replace …" at bounding box center [532, 74] width 343 height 25
type input "58"
click at [445, 73] on span "close" at bounding box center [446, 74] width 11 height 11
click at [408, 75] on input "text" at bounding box center [419, 74] width 67 height 16
type input "59"
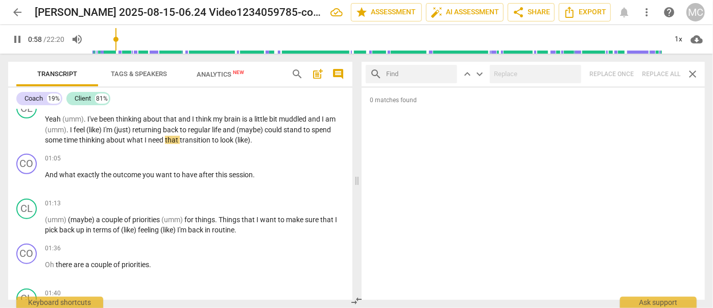
type input "I"
type input "59"
type input "I thin"
type input "59"
type input "I think"
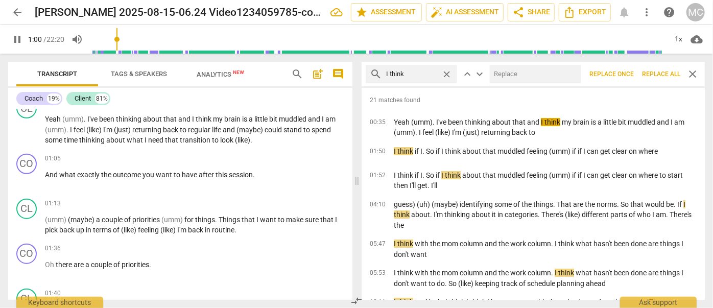
click at [521, 80] on input "text" at bounding box center [533, 74] width 87 height 16
type input "61"
type input "("
type input "61"
type input "(I t"
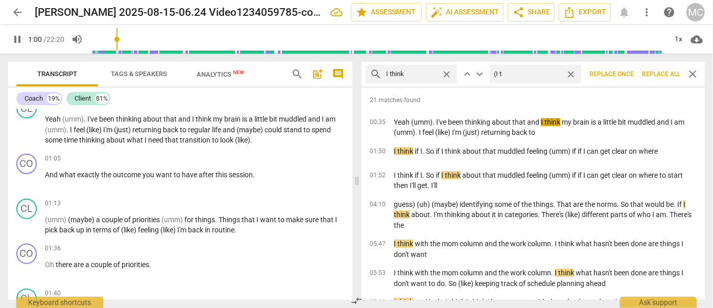
type input "61"
type input "(I think"
type input "61"
type input "(I think)"
type input "62"
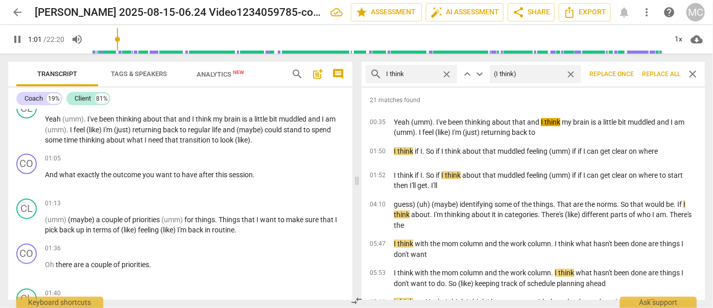
type input "(I think)"
drag, startPoint x: 663, startPoint y: 71, endPoint x: 610, endPoint y: 74, distance: 52.7
click at [663, 71] on span "Replace all" at bounding box center [661, 74] width 38 height 9
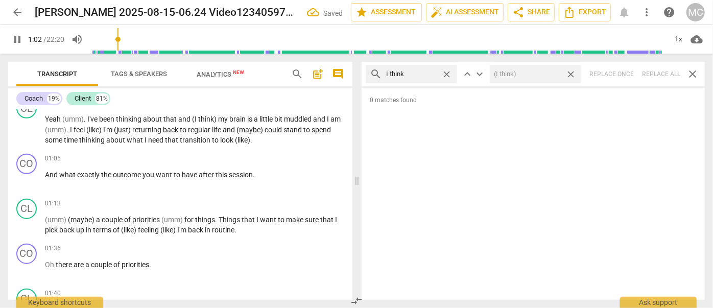
click at [572, 72] on span "close" at bounding box center [570, 74] width 11 height 11
click at [446, 71] on span "close" at bounding box center [446, 74] width 11 height 11
click at [425, 72] on input "text" at bounding box center [419, 74] width 67 height 16
click at [657, 72] on div "search basically close keyboard_arrow_up keyboard_arrow_down Replace once Repla…" at bounding box center [532, 74] width 343 height 25
click at [445, 73] on span "close" at bounding box center [446, 74] width 11 height 11
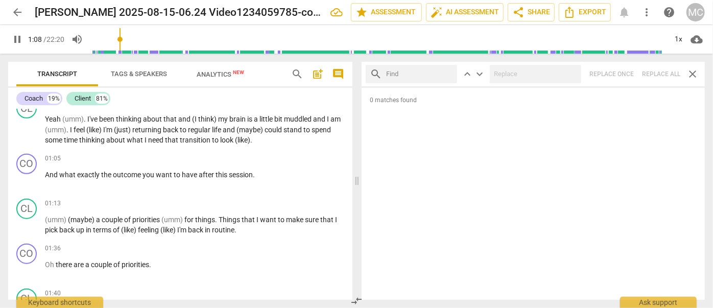
click at [408, 74] on input "text" at bounding box center [419, 74] width 67 height 16
click at [647, 71] on div "search gonna close keyboard_arrow_up keyboard_arrow_down Replace once Replace a…" at bounding box center [532, 74] width 343 height 25
click at [447, 72] on span "close" at bounding box center [446, 74] width 11 height 11
click at [427, 72] on input "text" at bounding box center [419, 74] width 67 height 16
click at [655, 71] on div "search wanna close keyboard_arrow_up keyboard_arrow_down Replace once Replace a…" at bounding box center [532, 74] width 343 height 25
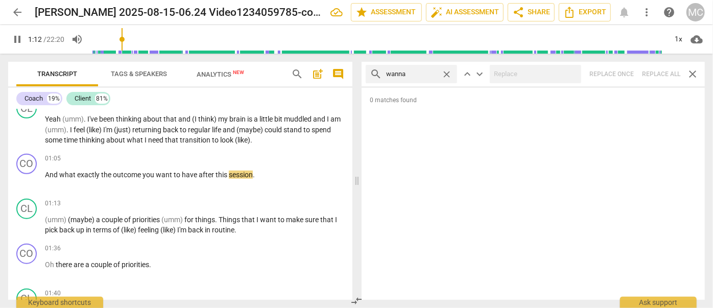
click at [445, 71] on span "close" at bounding box center [446, 74] width 11 height 11
click at [414, 72] on input "text" at bounding box center [419, 74] width 67 height 16
click at [653, 73] on div "search gotcha close keyboard_arrow_up keyboard_arrow_down Replace once Replace …" at bounding box center [532, 74] width 343 height 25
click at [446, 71] on span "close" at bounding box center [446, 74] width 11 height 11
click at [415, 75] on input "text" at bounding box center [419, 74] width 67 height 16
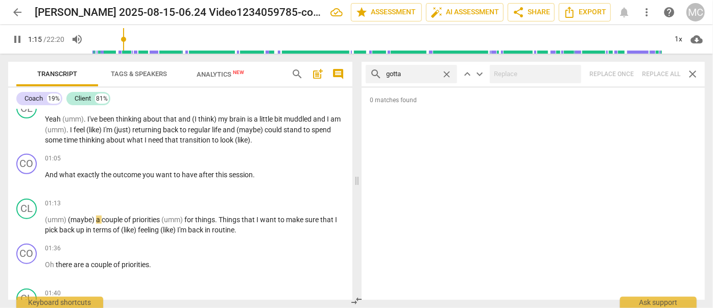
click at [662, 71] on div "search gotta close keyboard_arrow_up keyboard_arrow_down Replace once Replace a…" at bounding box center [532, 74] width 343 height 25
click at [446, 71] on span "close" at bounding box center [446, 74] width 11 height 11
click at [427, 74] on input "text" at bounding box center [419, 74] width 67 height 16
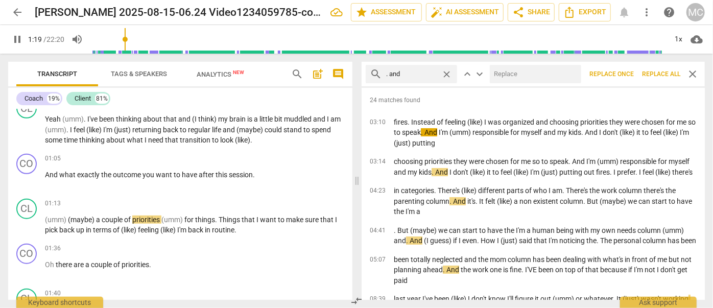
click at [550, 77] on input "text" at bounding box center [533, 74] width 87 height 16
click at [656, 73] on span "Replace all" at bounding box center [661, 74] width 38 height 9
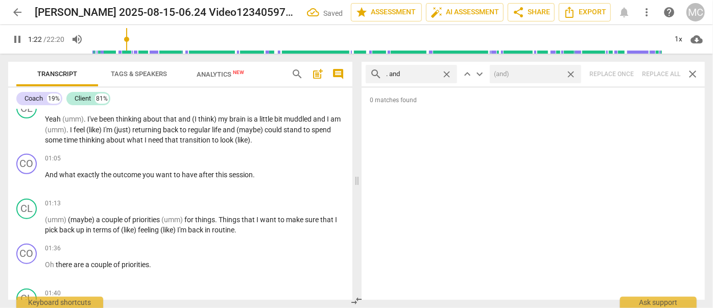
click at [572, 74] on span "close" at bounding box center [570, 74] width 11 height 11
click at [448, 72] on span "close" at bounding box center [446, 74] width 11 height 11
click at [420, 73] on input "text" at bounding box center [419, 74] width 67 height 16
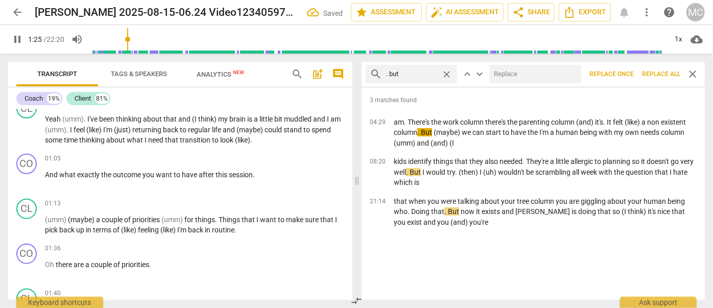
click at [515, 73] on input "text" at bounding box center [533, 74] width 87 height 16
click at [659, 78] on span "Replace all" at bounding box center [661, 74] width 38 height 9
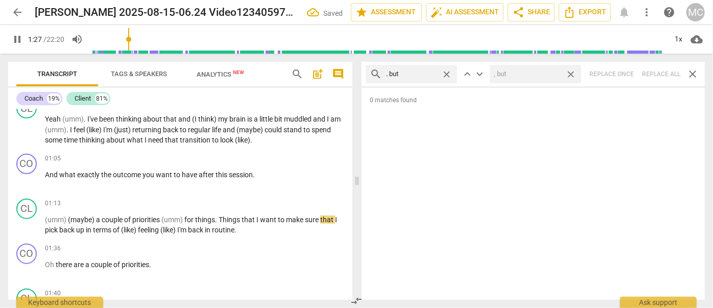
click at [573, 72] on span "close" at bounding box center [570, 74] width 11 height 11
click at [446, 71] on span "close" at bounding box center [446, 74] width 11 height 11
click at [425, 72] on input "text" at bounding box center [419, 74] width 67 height 16
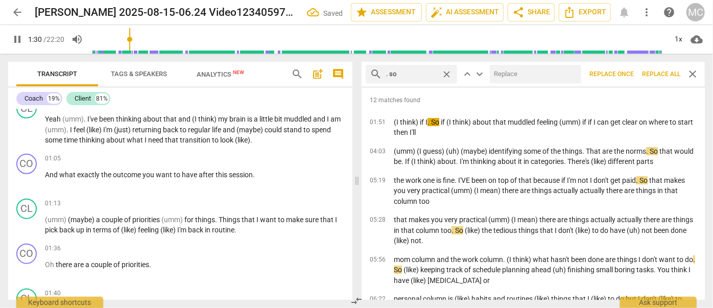
click at [528, 71] on input "text" at bounding box center [533, 74] width 87 height 16
click at [663, 75] on span "Replace all" at bounding box center [661, 74] width 38 height 9
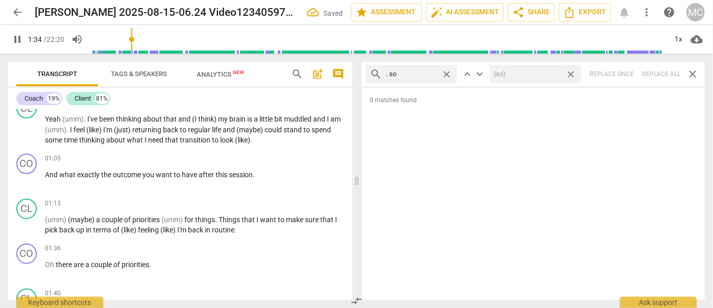
drag, startPoint x: 571, startPoint y: 72, endPoint x: 520, endPoint y: 76, distance: 51.2
click at [571, 72] on span "close" at bounding box center [570, 74] width 11 height 11
click at [447, 73] on span "close" at bounding box center [446, 74] width 11 height 11
click at [408, 74] on input "text" at bounding box center [419, 74] width 67 height 16
click at [658, 73] on div "search . or close keyboard_arrow_up keyboard_arrow_down Replace once Replace al…" at bounding box center [532, 74] width 343 height 25
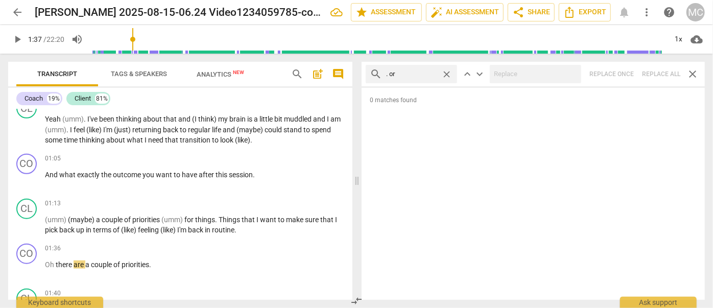
click at [449, 74] on span "close" at bounding box center [446, 74] width 11 height 11
click at [427, 74] on input "text" at bounding box center [419, 74] width 67 height 16
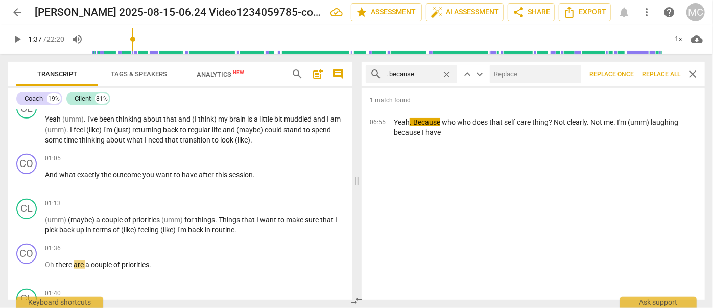
click at [512, 79] on input "text" at bounding box center [533, 74] width 87 height 16
click at [665, 71] on span "Replace all" at bounding box center [661, 74] width 38 height 9
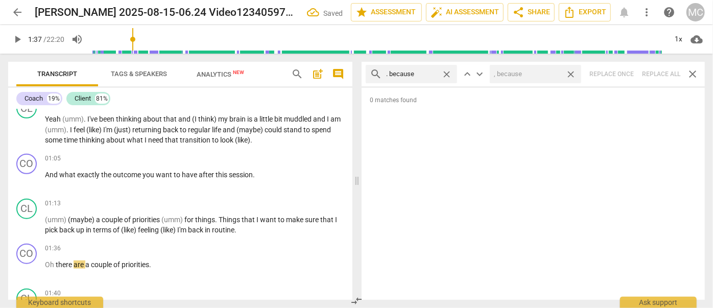
click at [571, 72] on span "close" at bounding box center [570, 74] width 11 height 11
click at [446, 71] on span "close" at bounding box center [446, 74] width 11 height 11
click at [422, 72] on input "text" at bounding box center [419, 74] width 67 height 16
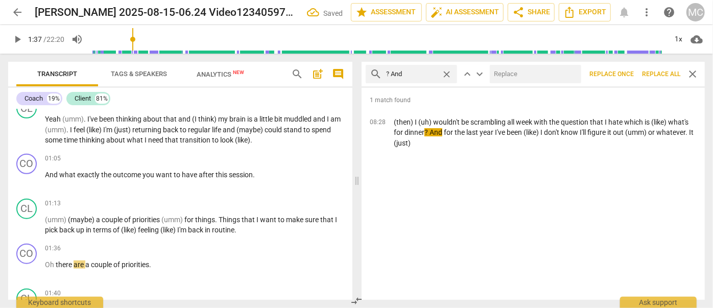
click at [503, 76] on input "text" at bounding box center [533, 74] width 87 height 16
click at [656, 69] on button "Replace all" at bounding box center [661, 74] width 46 height 18
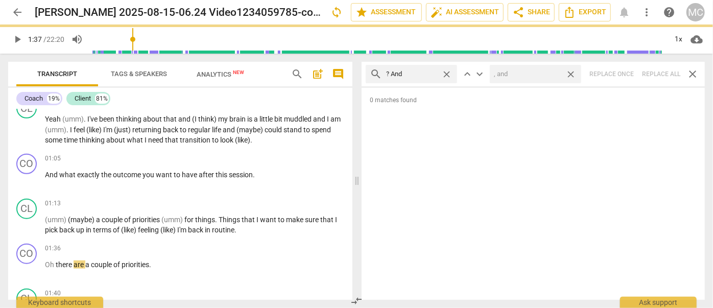
click at [571, 73] on span "close" at bounding box center [570, 74] width 11 height 11
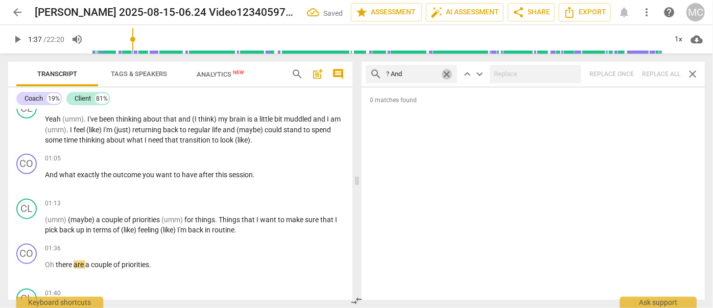
click at [445, 70] on span "close" at bounding box center [446, 74] width 11 height 11
click at [418, 74] on input "text" at bounding box center [419, 74] width 67 height 16
click at [664, 70] on div "search ? But close keyboard_arrow_up keyboard_arrow_down Replace once Replace a…" at bounding box center [532, 74] width 343 height 25
click at [448, 71] on span "close" at bounding box center [446, 74] width 11 height 11
click at [412, 73] on input "text" at bounding box center [419, 74] width 67 height 16
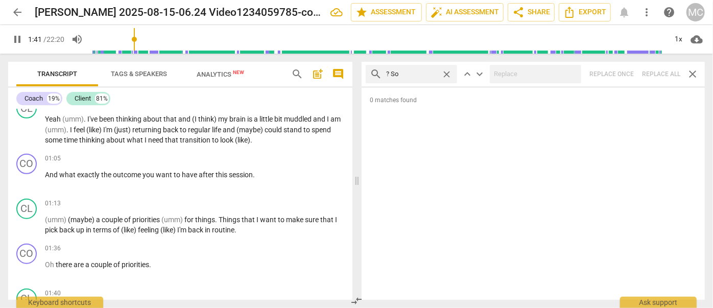
scroll to position [653, 0]
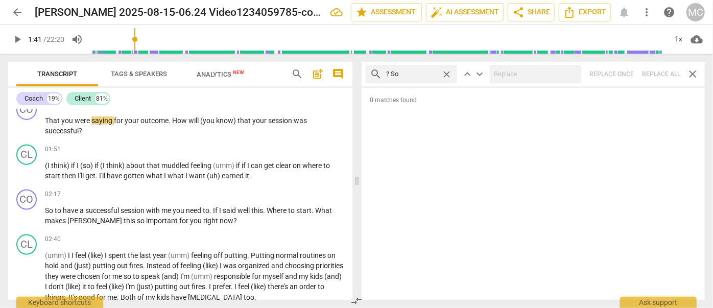
click at [662, 73] on div "search ? So close keyboard_arrow_up keyboard_arrow_down Replace once Replace al…" at bounding box center [532, 74] width 343 height 25
click at [446, 72] on span "close" at bounding box center [446, 74] width 11 height 11
click at [417, 73] on input "text" at bounding box center [419, 74] width 67 height 16
click at [652, 70] on div "search ? Or close keyboard_arrow_up keyboard_arrow_down Replace once Replace al…" at bounding box center [532, 74] width 343 height 25
click at [446, 71] on span "close" at bounding box center [446, 74] width 11 height 11
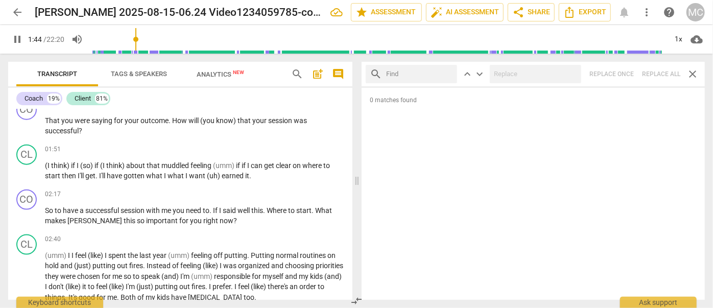
click at [405, 75] on input "text" at bounding box center [419, 74] width 67 height 16
click at [654, 71] on div "search ? Because close keyboard_arrow_up keyboard_arrow_down Replace once Repla…" at bounding box center [532, 74] width 343 height 25
click at [444, 71] on span "close" at bounding box center [446, 74] width 11 height 11
click at [407, 74] on input "text" at bounding box center [419, 74] width 67 height 16
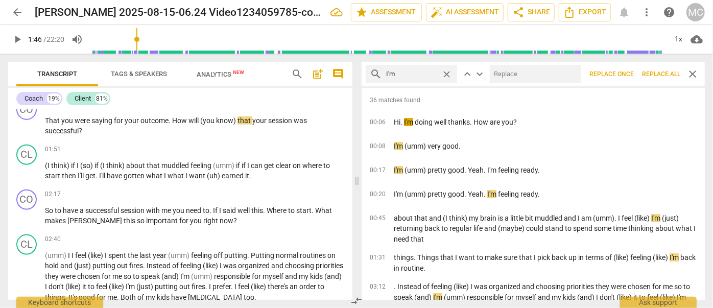
click at [520, 78] on input "text" at bounding box center [533, 74] width 87 height 16
click at [653, 70] on span "Replace all" at bounding box center [661, 74] width 38 height 9
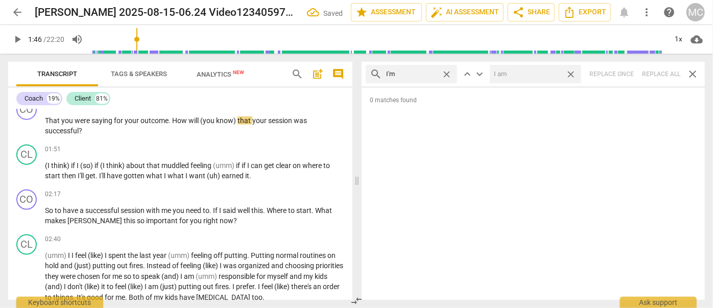
drag, startPoint x: 573, startPoint y: 74, endPoint x: 478, endPoint y: 69, distance: 94.5
click at [573, 74] on span "close" at bounding box center [570, 74] width 11 height 11
drag, startPoint x: 446, startPoint y: 71, endPoint x: 425, endPoint y: 73, distance: 21.0
click at [446, 71] on span "close" at bounding box center [446, 74] width 11 height 11
click at [392, 74] on input "text" at bounding box center [419, 74] width 67 height 16
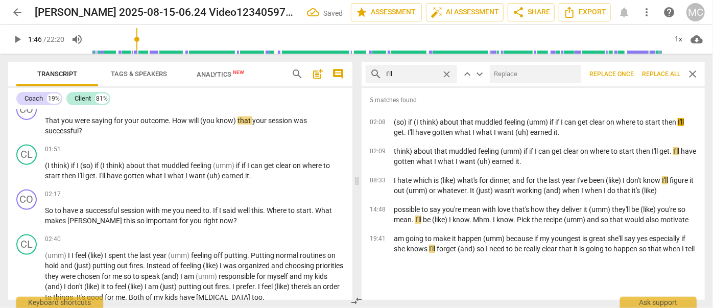
click at [512, 70] on input "text" at bounding box center [533, 74] width 87 height 16
drag, startPoint x: 653, startPoint y: 73, endPoint x: 645, endPoint y: 73, distance: 8.2
click at [653, 73] on span "Replace all" at bounding box center [661, 74] width 38 height 9
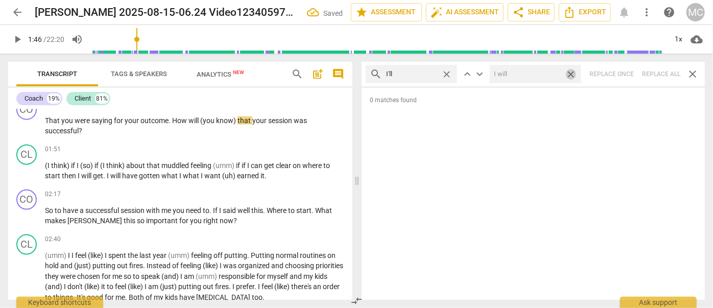
click at [571, 71] on span "close" at bounding box center [570, 74] width 11 height 11
click at [446, 72] on span "close" at bounding box center [446, 74] width 11 height 11
click at [427, 74] on input "text" at bounding box center [419, 74] width 67 height 16
click at [659, 74] on div "search you'll close keyboard_arrow_up keyboard_arrow_down Replace once Replace …" at bounding box center [532, 74] width 343 height 25
click at [445, 72] on span "close" at bounding box center [446, 74] width 11 height 11
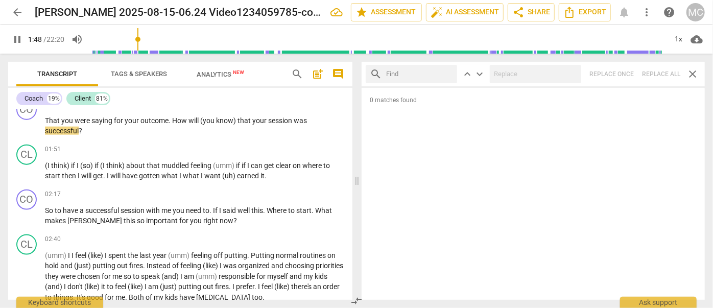
click at [419, 75] on input "text" at bounding box center [419, 74] width 67 height 16
click at [651, 71] on div "search he'll close keyboard_arrow_up keyboard_arrow_down Replace once Replace a…" at bounding box center [532, 74] width 343 height 25
drag, startPoint x: 446, startPoint y: 73, endPoint x: 438, endPoint y: 73, distance: 8.2
click at [446, 73] on span "close" at bounding box center [446, 74] width 11 height 11
drag, startPoint x: 436, startPoint y: 73, endPoint x: 429, endPoint y: 72, distance: 7.2
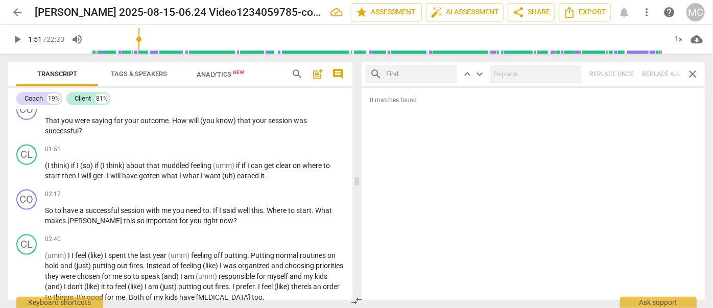
click at [436, 73] on input "text" at bounding box center [419, 74] width 67 height 16
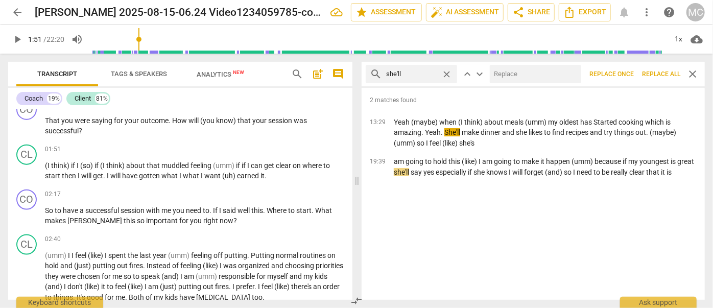
click at [511, 71] on input "text" at bounding box center [533, 74] width 87 height 16
click at [664, 71] on span "Replace all" at bounding box center [661, 74] width 38 height 9
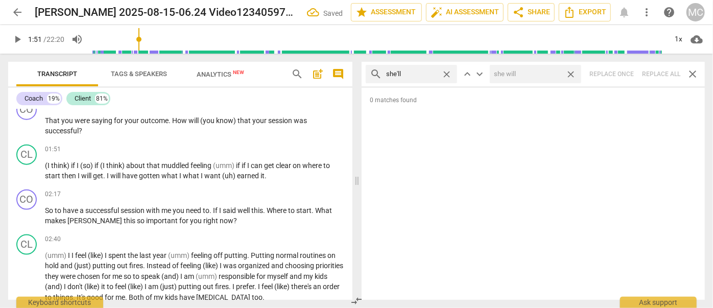
click at [570, 75] on span "close" at bounding box center [570, 74] width 11 height 11
click at [447, 72] on span "close" at bounding box center [446, 74] width 11 height 11
click at [431, 72] on input "text" at bounding box center [419, 74] width 67 height 16
click at [653, 73] on div "search it'll close keyboard_arrow_up keyboard_arrow_down Replace once Replace a…" at bounding box center [532, 74] width 343 height 25
click at [447, 73] on span "close" at bounding box center [446, 74] width 11 height 11
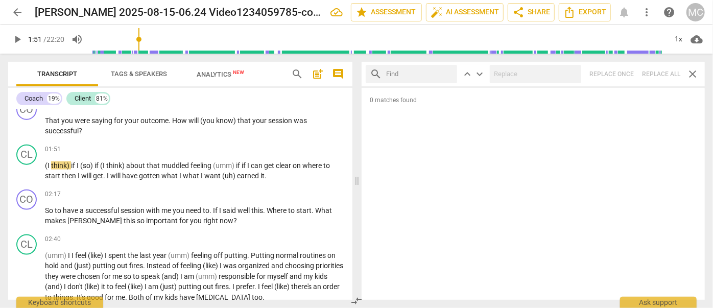
click at [421, 75] on input "text" at bounding box center [419, 74] width 67 height 16
click at [664, 71] on div "search we'll close keyboard_arrow_up keyboard_arrow_down Replace once Replace a…" at bounding box center [532, 74] width 343 height 25
click at [445, 73] on span "close" at bounding box center [446, 74] width 11 height 11
click at [428, 72] on input "text" at bounding box center [419, 74] width 67 height 16
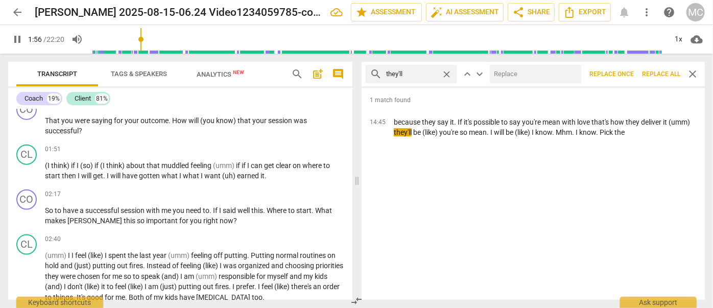
click at [537, 76] on input "text" at bounding box center [533, 74] width 87 height 16
click at [646, 74] on span "Replace all" at bounding box center [661, 74] width 38 height 9
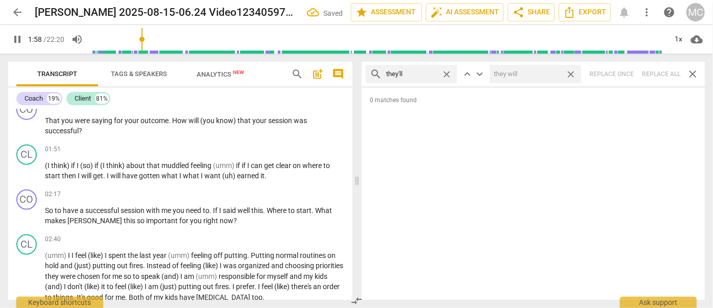
click at [569, 71] on span "close" at bounding box center [570, 74] width 11 height 11
click at [447, 73] on span "close" at bounding box center [446, 74] width 11 height 11
click at [404, 75] on input "text" at bounding box center [419, 74] width 67 height 16
click at [653, 67] on div "search there'll close keyboard_arrow_up keyboard_arrow_down Replace once Replac…" at bounding box center [532, 74] width 343 height 25
click at [448, 70] on span "close" at bounding box center [446, 74] width 11 height 11
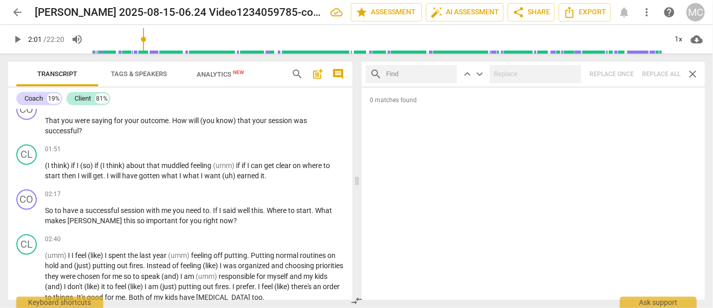
click at [423, 71] on input "text" at bounding box center [419, 74] width 67 height 16
click at [659, 69] on div "search that'll close keyboard_arrow_up keyboard_arrow_down Replace once Replace…" at bounding box center [532, 74] width 343 height 25
click at [448, 72] on span "close" at bounding box center [446, 74] width 11 height 11
click at [415, 75] on input "text" at bounding box center [419, 74] width 67 height 16
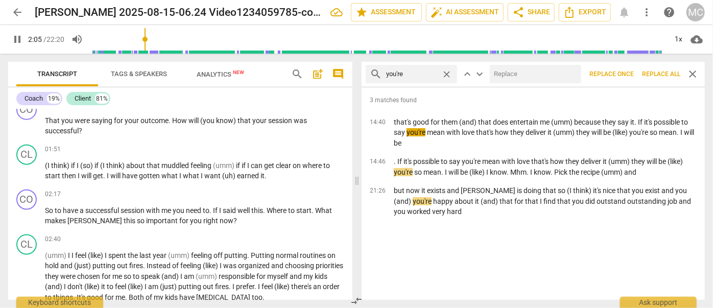
click at [546, 75] on input "text" at bounding box center [533, 74] width 87 height 16
click at [657, 71] on span "Replace all" at bounding box center [661, 74] width 38 height 9
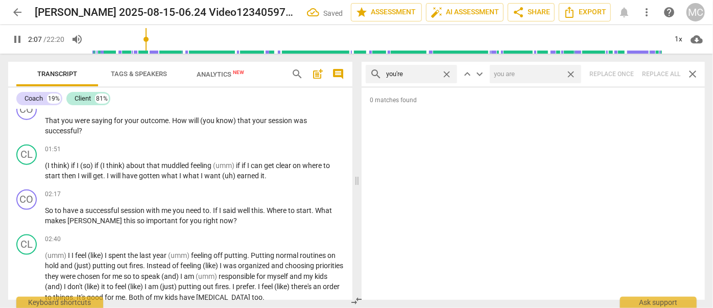
click at [570, 72] on span "close" at bounding box center [570, 74] width 11 height 11
click at [446, 73] on span "close" at bounding box center [446, 74] width 11 height 11
drag, startPoint x: 411, startPoint y: 74, endPoint x: 404, endPoint y: 84, distance: 12.2
click at [411, 74] on input "text" at bounding box center [419, 74] width 67 height 16
click at [659, 70] on div "search we're close keyboard_arrow_up keyboard_arrow_down Replace once Replace a…" at bounding box center [532, 74] width 343 height 25
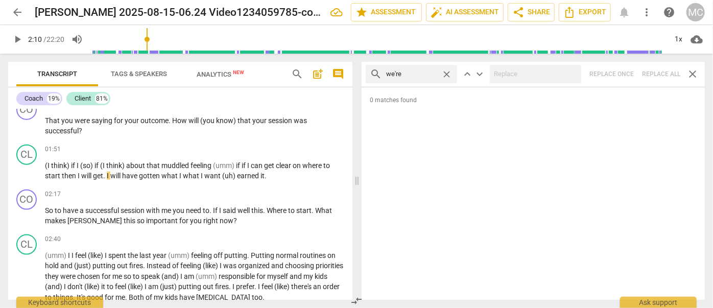
click at [445, 72] on span "close" at bounding box center [446, 74] width 11 height 11
drag, startPoint x: 420, startPoint y: 77, endPoint x: 428, endPoint y: 84, distance: 10.5
click at [420, 77] on input "text" at bounding box center [419, 74] width 67 height 16
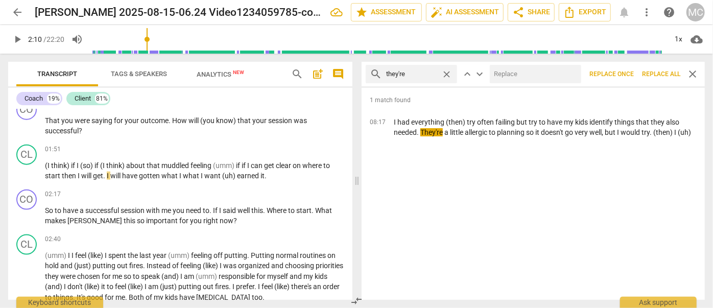
click at [518, 76] on input "text" at bounding box center [533, 74] width 87 height 16
click at [654, 70] on span "Replace all" at bounding box center [661, 74] width 38 height 9
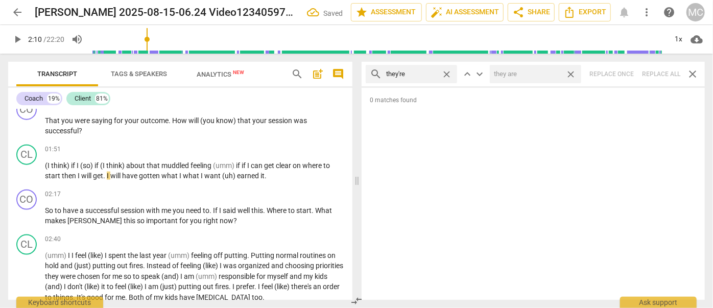
click at [571, 73] on span "close" at bounding box center [570, 74] width 11 height 11
click at [445, 73] on span "close" at bounding box center [446, 74] width 11 height 11
click at [426, 76] on input "text" at bounding box center [419, 74] width 67 height 16
click at [656, 71] on div "search aren't close keyboard_arrow_up keyboard_arrow_down Replace once Replace …" at bounding box center [532, 74] width 343 height 25
click at [448, 71] on span "close" at bounding box center [446, 74] width 11 height 11
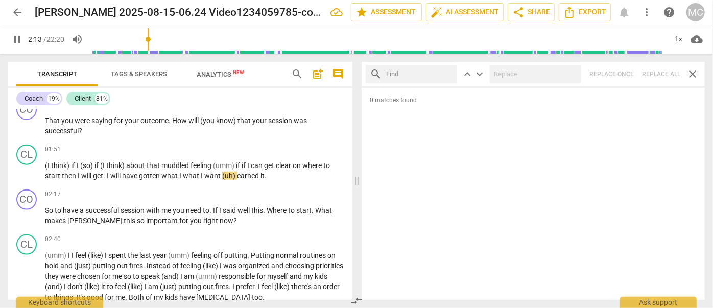
click at [432, 71] on input "text" at bounding box center [419, 74] width 67 height 16
click at [659, 70] on div "search isn't close keyboard_arrow_up keyboard_arrow_down Replace once Replace a…" at bounding box center [532, 74] width 343 height 25
drag, startPoint x: 446, startPoint y: 70, endPoint x: 431, endPoint y: 74, distance: 15.2
click at [446, 70] on span "close" at bounding box center [446, 74] width 11 height 11
click at [408, 78] on input "text" at bounding box center [419, 74] width 67 height 16
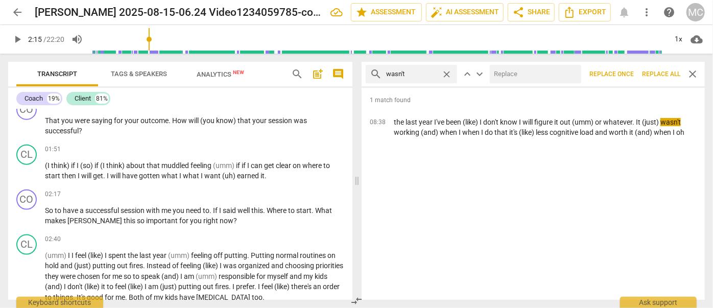
click at [498, 71] on input "text" at bounding box center [533, 74] width 87 height 16
click at [658, 70] on span "Replace all" at bounding box center [661, 74] width 38 height 9
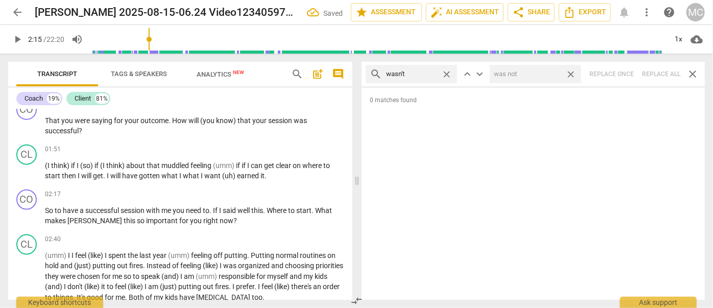
click at [571, 70] on span "close" at bounding box center [570, 74] width 11 height 11
click at [449, 71] on span "close" at bounding box center [446, 74] width 11 height 11
click at [439, 73] on input "text" at bounding box center [419, 74] width 67 height 16
click at [660, 71] on div "search weren't close keyboard_arrow_up keyboard_arrow_down Replace once Replace…" at bounding box center [532, 74] width 343 height 25
click at [446, 74] on span "close" at bounding box center [446, 74] width 11 height 11
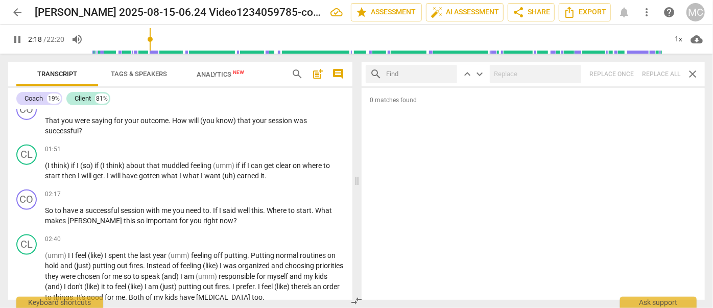
drag, startPoint x: 419, startPoint y: 70, endPoint x: 415, endPoint y: 81, distance: 10.8
click at [419, 70] on input "text" at bounding box center [419, 74] width 67 height 16
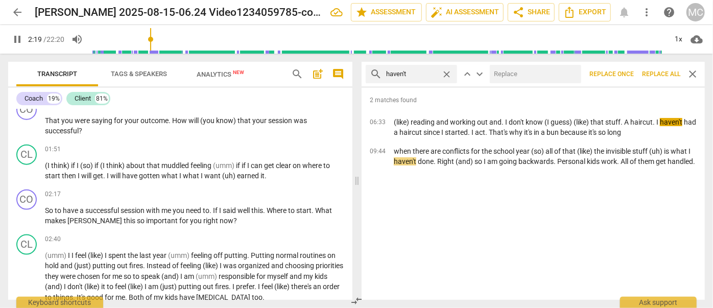
click at [527, 66] on input "text" at bounding box center [533, 74] width 87 height 16
click at [658, 73] on span "Replace all" at bounding box center [661, 74] width 38 height 9
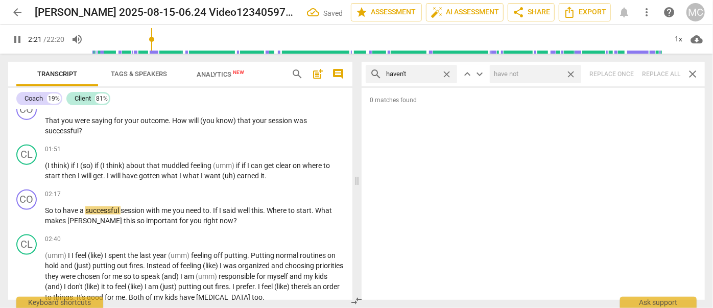
click at [571, 73] on span "close" at bounding box center [570, 74] width 11 height 11
click at [447, 72] on span "close" at bounding box center [446, 74] width 11 height 11
click at [432, 72] on input "text" at bounding box center [419, 74] width 67 height 16
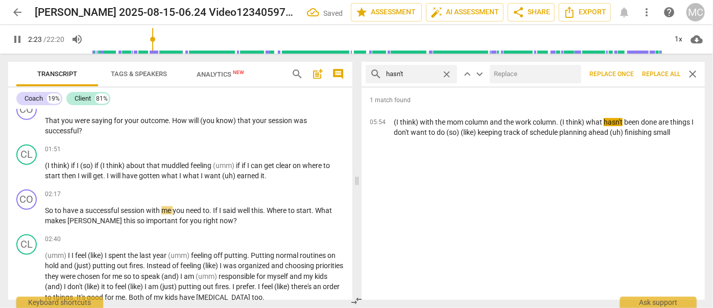
click at [514, 70] on input "text" at bounding box center [533, 74] width 87 height 16
click at [654, 71] on span "Replace all" at bounding box center [661, 74] width 38 height 9
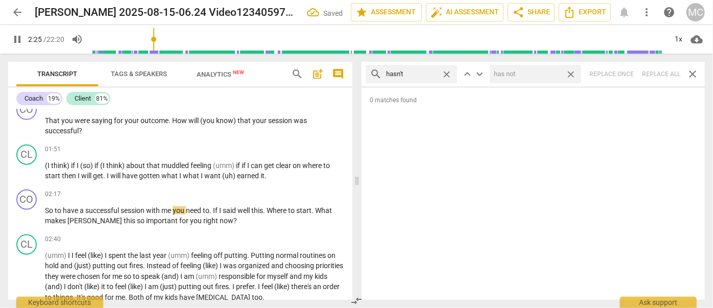
click at [569, 70] on span "close" at bounding box center [570, 74] width 11 height 11
drag, startPoint x: 446, startPoint y: 71, endPoint x: 418, endPoint y: 71, distance: 28.6
click at [446, 71] on span "close" at bounding box center [446, 74] width 11 height 11
click at [417, 71] on input "text" at bounding box center [419, 74] width 67 height 16
click at [656, 75] on div "search hadn't close keyboard_arrow_up keyboard_arrow_down Replace once Replace …" at bounding box center [532, 74] width 343 height 25
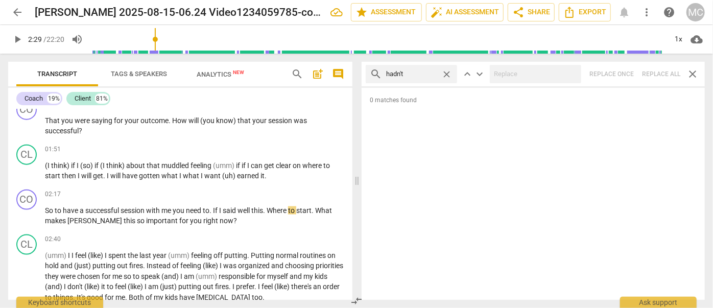
click at [446, 71] on span "close" at bounding box center [446, 74] width 11 height 11
click at [418, 74] on input "text" at bounding box center [419, 74] width 67 height 16
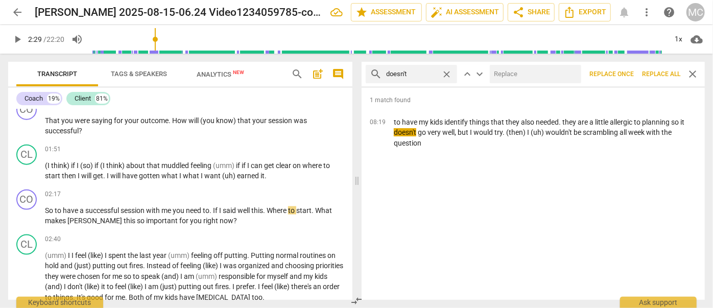
click at [537, 63] on div "search doesn't close keyboard_arrow_up keyboard_arrow_down Replace once Replace…" at bounding box center [532, 74] width 343 height 25
click at [532, 72] on input "text" at bounding box center [533, 74] width 87 height 16
click at [654, 71] on span "Replace all" at bounding box center [661, 74] width 38 height 9
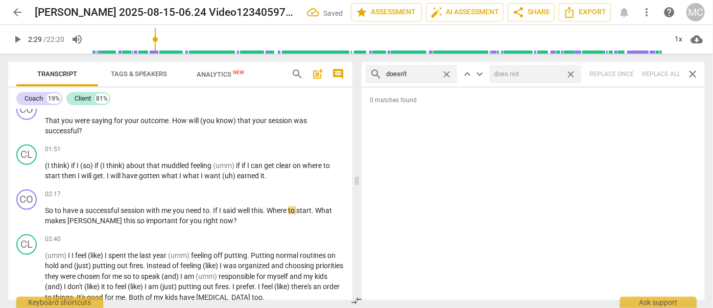
drag, startPoint x: 573, startPoint y: 71, endPoint x: 375, endPoint y: 80, distance: 198.3
click at [573, 71] on span "close" at bounding box center [570, 74] width 11 height 11
click at [446, 73] on span "close" at bounding box center [446, 74] width 11 height 11
click at [415, 74] on input "text" at bounding box center [419, 74] width 67 height 16
click at [540, 65] on div at bounding box center [535, 74] width 91 height 18
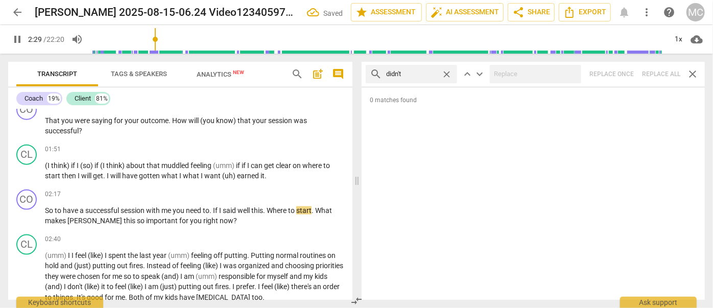
click at [664, 69] on div "search didn't close keyboard_arrow_up keyboard_arrow_down Replace once Replace …" at bounding box center [532, 74] width 343 height 25
click at [449, 70] on span "close" at bounding box center [446, 74] width 11 height 11
click at [419, 73] on input "text" at bounding box center [419, 74] width 67 height 16
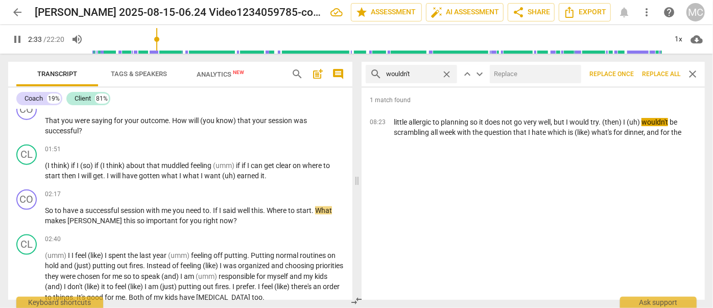
click at [528, 73] on input "text" at bounding box center [533, 74] width 87 height 16
click at [654, 70] on span "Replace all" at bounding box center [661, 74] width 38 height 9
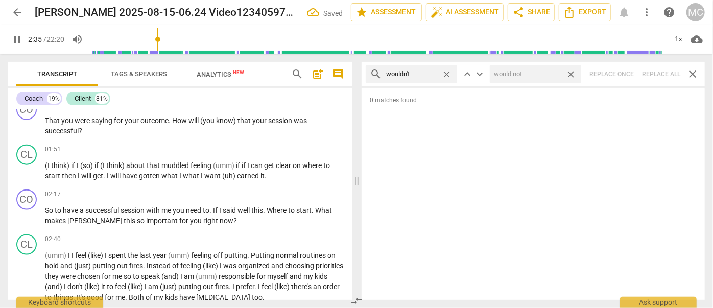
click at [570, 72] on span "close" at bounding box center [570, 74] width 11 height 11
click at [449, 72] on span "close" at bounding box center [446, 74] width 11 height 11
drag, startPoint x: 429, startPoint y: 75, endPoint x: 437, endPoint y: 76, distance: 8.2
click at [429, 75] on input "text" at bounding box center [419, 74] width 67 height 16
click at [658, 70] on div "search shouldn't close keyboard_arrow_up keyboard_arrow_down Replace once Repla…" at bounding box center [532, 74] width 343 height 25
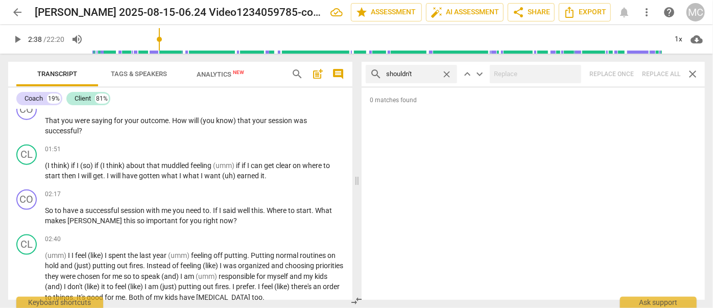
click at [445, 72] on span "close" at bounding box center [446, 74] width 11 height 11
click at [425, 73] on input "text" at bounding box center [419, 74] width 67 height 16
click at [653, 70] on div "search couldn't close keyboard_arrow_up keyboard_arrow_down Replace once Replac…" at bounding box center [532, 74] width 343 height 25
click at [446, 73] on span "close" at bounding box center [446, 74] width 11 height 11
drag, startPoint x: 415, startPoint y: 72, endPoint x: 406, endPoint y: 74, distance: 9.4
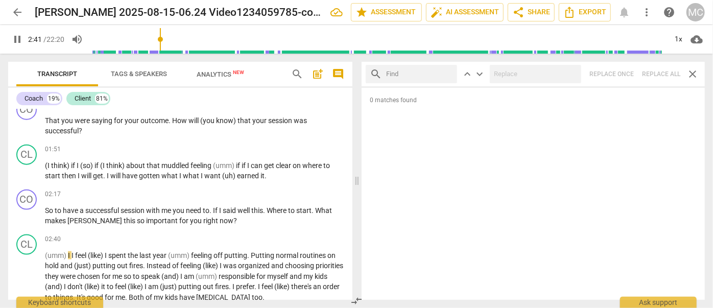
click at [415, 72] on input "text" at bounding box center [419, 74] width 67 height 16
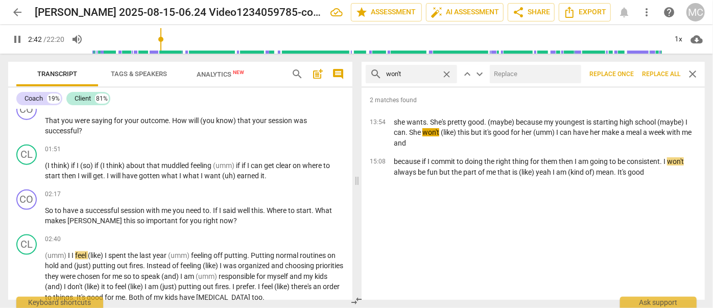
click at [527, 79] on input "text" at bounding box center [533, 74] width 87 height 16
click at [660, 67] on button "Replace all" at bounding box center [661, 74] width 46 height 18
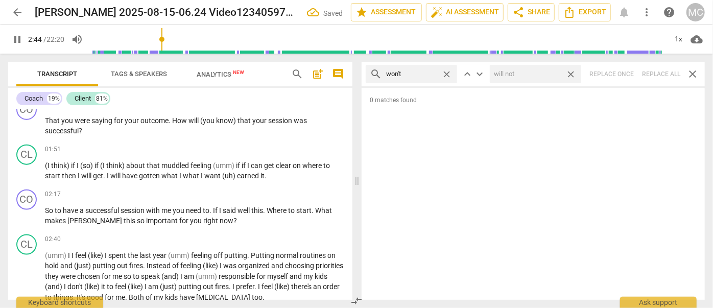
click at [572, 73] on span "close" at bounding box center [570, 74] width 11 height 11
click at [448, 75] on span "close" at bounding box center [446, 74] width 11 height 11
click at [409, 75] on input "text" at bounding box center [419, 74] width 67 height 16
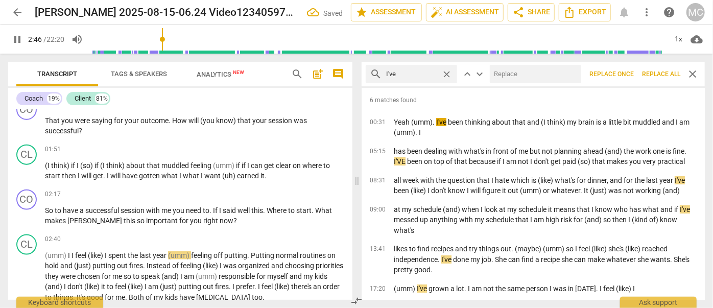
click at [532, 81] on input "text" at bounding box center [533, 74] width 87 height 16
click at [653, 70] on span "Replace all" at bounding box center [661, 74] width 38 height 9
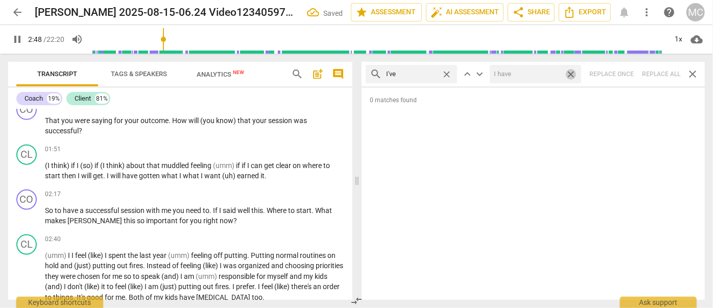
drag, startPoint x: 572, startPoint y: 72, endPoint x: 537, endPoint y: 72, distance: 35.2
click at [572, 72] on span "close" at bounding box center [570, 74] width 11 height 11
click at [446, 73] on span "close" at bounding box center [446, 74] width 11 height 11
click at [426, 73] on input "text" at bounding box center [419, 74] width 67 height 16
click at [657, 70] on div "search you've close keyboard_arrow_up keyboard_arrow_down Replace once Replace …" at bounding box center [532, 74] width 343 height 25
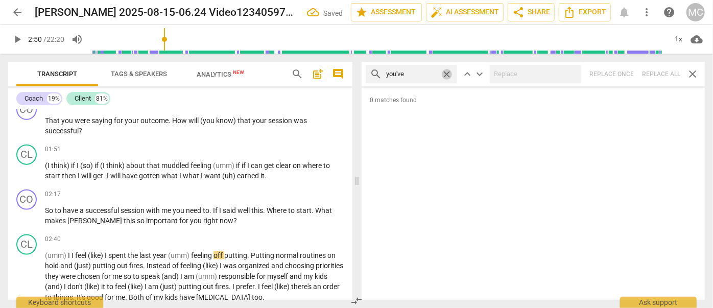
click at [446, 72] on span "close" at bounding box center [446, 74] width 11 height 11
click at [415, 78] on input "text" at bounding box center [419, 74] width 67 height 16
click at [654, 74] on div "search we've close keyboard_arrow_up keyboard_arrow_down Replace once Replace a…" at bounding box center [532, 74] width 343 height 25
drag, startPoint x: 446, startPoint y: 73, endPoint x: 402, endPoint y: 75, distance: 44.4
click at [446, 72] on span "close" at bounding box center [446, 74] width 11 height 11
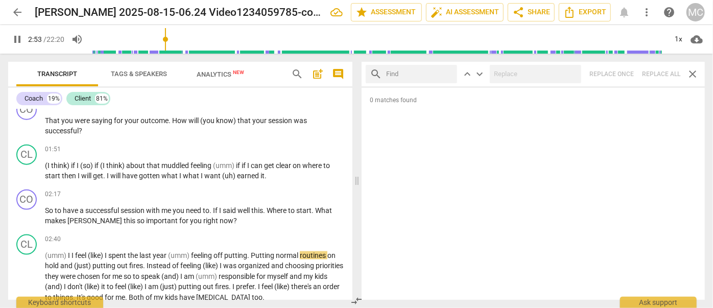
click at [399, 75] on input "text" at bounding box center [419, 74] width 67 height 16
click at [655, 73] on div "search they've close keyboard_arrow_up keyboard_arrow_down Replace once Replace…" at bounding box center [532, 74] width 343 height 25
click at [444, 73] on span "close" at bounding box center [446, 74] width 11 height 11
click at [413, 76] on input "text" at bounding box center [419, 74] width 67 height 16
click at [663, 68] on div "search have got close keyboard_arrow_up keyboard_arrow_down Replace once Replac…" at bounding box center [532, 74] width 343 height 25
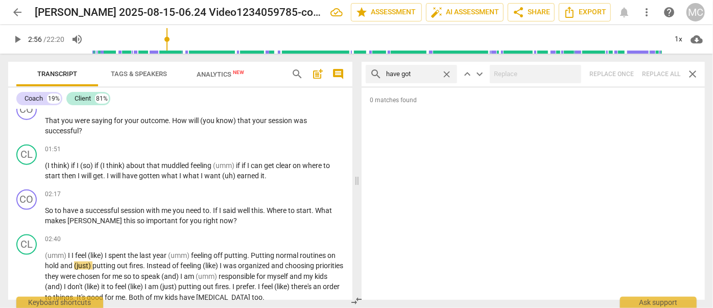
click at [447, 72] on span "close" at bounding box center [446, 74] width 11 height 11
click at [430, 73] on input "text" at bounding box center [419, 74] width 67 height 16
click at [650, 72] on div "search he's close keyboard_arrow_up keyboard_arrow_down Replace once Replace al…" at bounding box center [532, 74] width 343 height 25
click at [448, 71] on span "close" at bounding box center [446, 74] width 11 height 11
click at [431, 72] on input "text" at bounding box center [411, 74] width 51 height 16
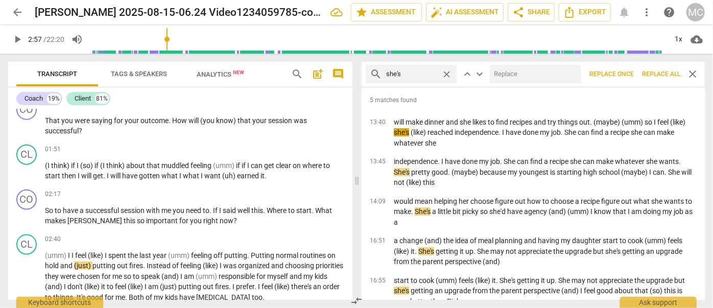
drag, startPoint x: 521, startPoint y: 75, endPoint x: 513, endPoint y: 72, distance: 7.9
click at [521, 75] on input "text" at bounding box center [533, 74] width 87 height 16
click at [657, 70] on span "Replace all" at bounding box center [661, 74] width 38 height 9
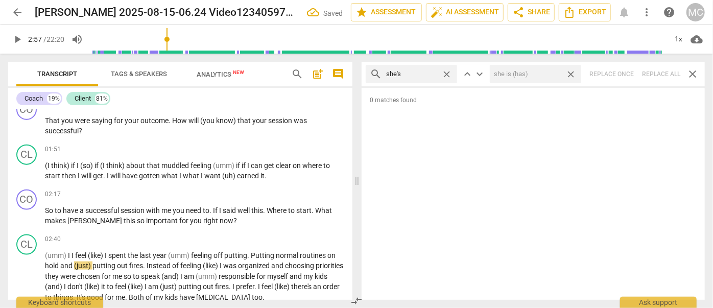
drag, startPoint x: 571, startPoint y: 73, endPoint x: 478, endPoint y: 79, distance: 93.6
click at [571, 73] on span "close" at bounding box center [570, 74] width 11 height 11
click at [445, 73] on span "close" at bounding box center [446, 74] width 11 height 11
click at [429, 72] on input "text" at bounding box center [419, 74] width 67 height 16
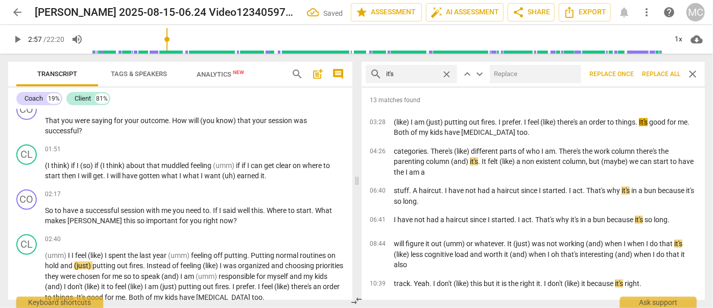
click at [508, 67] on input "text" at bounding box center [533, 74] width 87 height 16
click at [652, 75] on span "Replace all" at bounding box center [661, 74] width 38 height 9
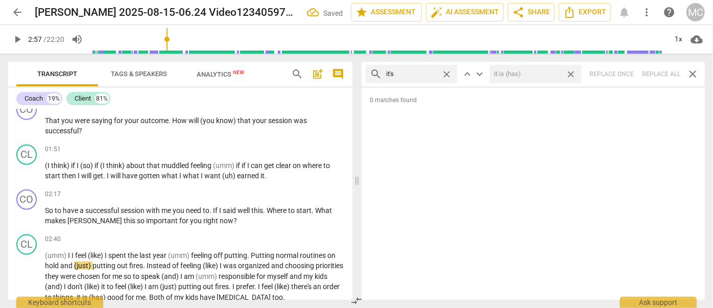
click at [572, 73] on span "close" at bounding box center [570, 74] width 11 height 11
drag, startPoint x: 446, startPoint y: 70, endPoint x: 421, endPoint y: 73, distance: 25.1
click at [446, 70] on span "close" at bounding box center [446, 74] width 11 height 11
click at [421, 73] on input "text" at bounding box center [411, 74] width 51 height 16
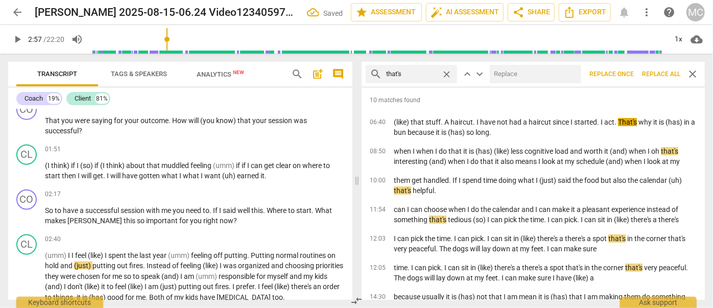
click at [517, 73] on input "text" at bounding box center [533, 74] width 87 height 16
click at [667, 72] on span "Replace all" at bounding box center [661, 74] width 38 height 9
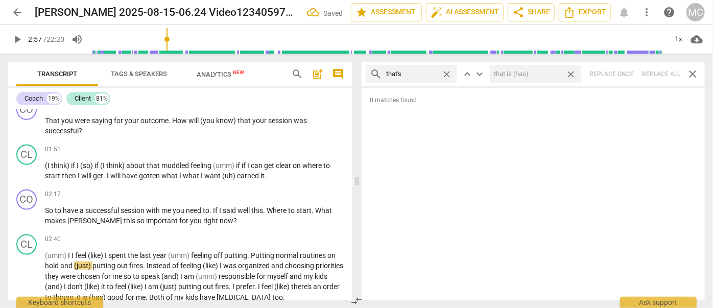
click at [572, 70] on span "close" at bounding box center [570, 74] width 11 height 11
click at [444, 71] on span "close" at bounding box center [446, 74] width 11 height 11
click at [423, 73] on input "text" at bounding box center [419, 74] width 67 height 16
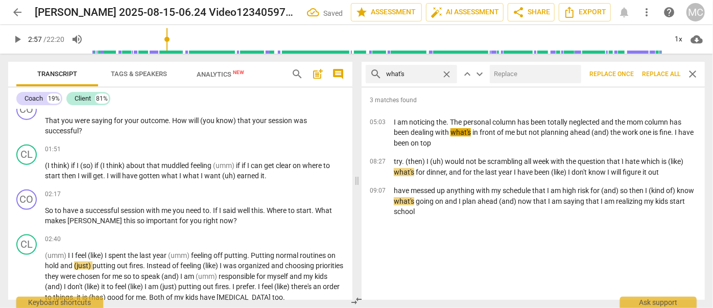
click at [522, 77] on input "text" at bounding box center [533, 74] width 87 height 16
click at [669, 71] on span "Replace all" at bounding box center [661, 74] width 38 height 9
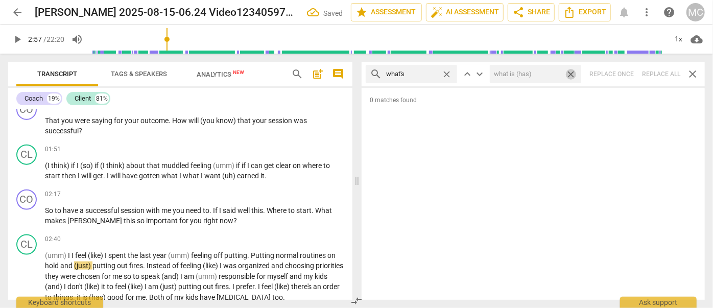
drag, startPoint x: 570, startPoint y: 71, endPoint x: 464, endPoint y: 74, distance: 105.7
click at [570, 71] on span "close" at bounding box center [570, 74] width 11 height 11
click at [445, 73] on span "close" at bounding box center [446, 74] width 11 height 11
click at [430, 72] on input "text" at bounding box center [419, 74] width 67 height 16
click at [656, 72] on div "search where's close keyboard_arrow_up keyboard_arrow_down Replace once Replace…" at bounding box center [532, 74] width 343 height 25
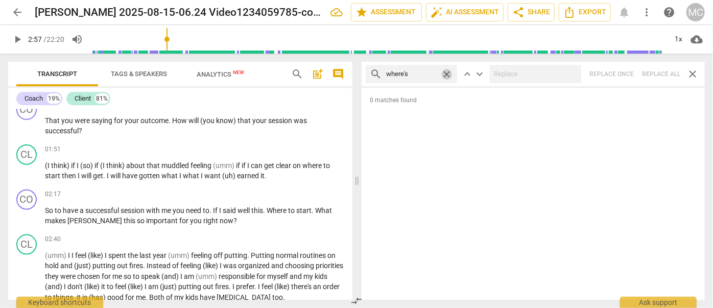
click at [446, 72] on span "close" at bounding box center [446, 74] width 11 height 11
click at [421, 75] on input "text" at bounding box center [419, 74] width 67 height 16
click at [662, 73] on div "search who's close keyboard_arrow_up keyboard_arrow_down Replace once Replace a…" at bounding box center [532, 74] width 343 height 25
click at [447, 71] on span "close" at bounding box center [446, 74] width 11 height 11
click at [423, 72] on input "text" at bounding box center [419, 74] width 67 height 16
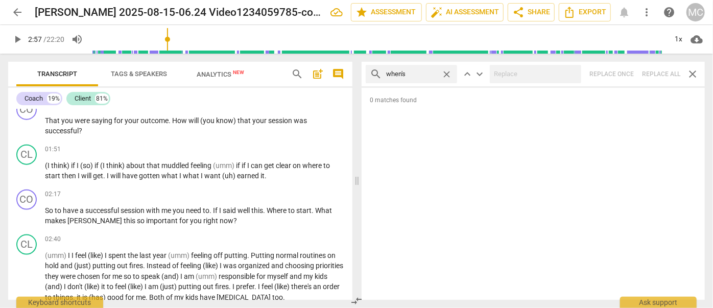
click at [654, 77] on div "search when's close keyboard_arrow_up keyboard_arrow_down Replace once Replace …" at bounding box center [532, 74] width 343 height 25
click at [446, 71] on span "close" at bounding box center [446, 74] width 11 height 11
click at [421, 72] on input "text" at bounding box center [419, 74] width 67 height 16
click at [657, 70] on div "search how's close keyboard_arrow_up keyboard_arrow_down Replace once Replace a…" at bounding box center [532, 74] width 343 height 25
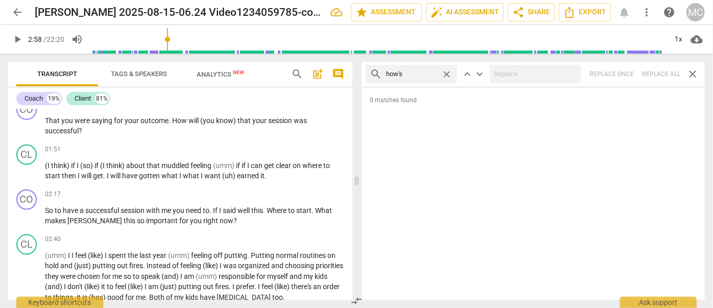
click at [448, 74] on span "close" at bounding box center [446, 74] width 11 height 11
click at [428, 73] on input "text" at bounding box center [419, 74] width 67 height 16
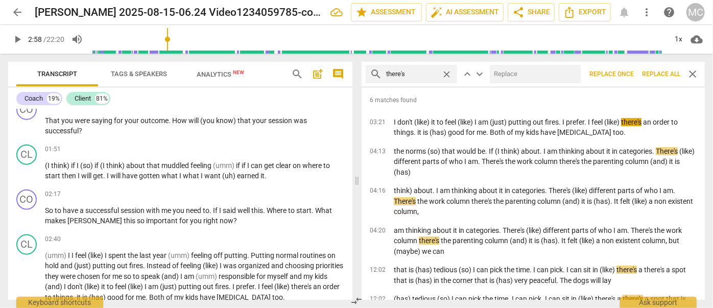
click at [535, 73] on input "text" at bounding box center [533, 74] width 87 height 16
click at [655, 70] on span "Replace all" at bounding box center [661, 74] width 38 height 9
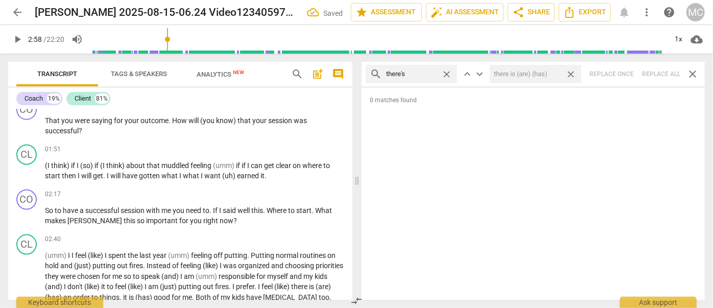
drag, startPoint x: 574, startPoint y: 74, endPoint x: 482, endPoint y: 85, distance: 92.0
click at [574, 74] on span "close" at bounding box center [570, 74] width 11 height 11
drag, startPoint x: 449, startPoint y: 74, endPoint x: 441, endPoint y: 76, distance: 8.4
click at [448, 74] on span "close" at bounding box center [446, 74] width 11 height 11
click at [423, 75] on input "text" at bounding box center [419, 74] width 67 height 16
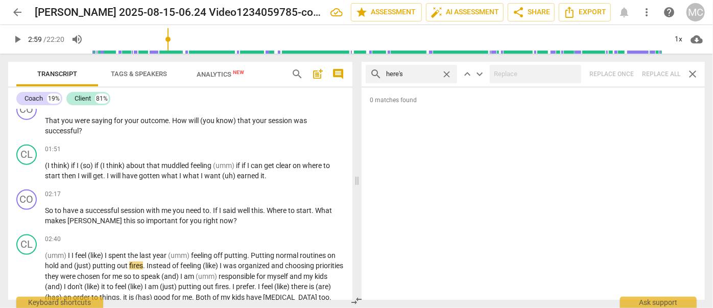
click at [656, 74] on div "search here's close keyboard_arrow_up keyboard_arrow_down Replace once Replace …" at bounding box center [532, 74] width 343 height 25
click at [443, 72] on span "close" at bounding box center [446, 74] width 11 height 11
click at [410, 74] on input "text" at bounding box center [419, 74] width 67 height 16
click at [656, 72] on div "search I'd close keyboard_arrow_up keyboard_arrow_down Replace once Replace all…" at bounding box center [532, 74] width 343 height 25
click at [447, 73] on span "close" at bounding box center [446, 74] width 11 height 11
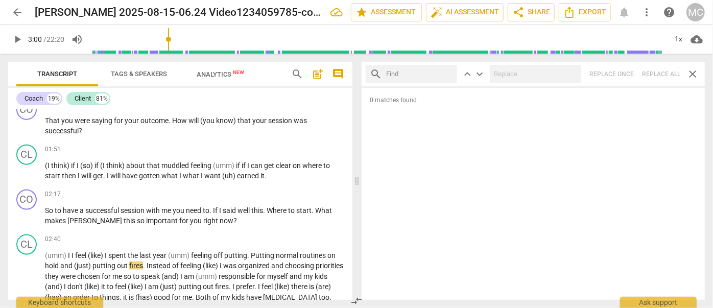
drag, startPoint x: 421, startPoint y: 75, endPoint x: 443, endPoint y: 75, distance: 21.4
click at [421, 75] on input "text" at bounding box center [419, 74] width 67 height 16
click at [657, 71] on div "search you'd close keyboard_arrow_up keyboard_arrow_down Replace once Replace a…" at bounding box center [532, 74] width 343 height 25
click at [446, 74] on span "close" at bounding box center [446, 74] width 11 height 11
click at [409, 73] on input "text" at bounding box center [419, 74] width 67 height 16
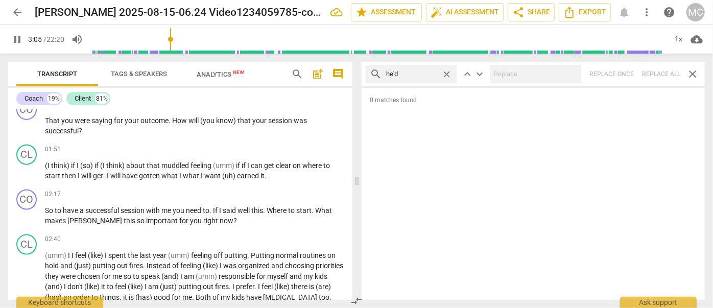
click at [656, 74] on div "search he'd close keyboard_arrow_up keyboard_arrow_down Replace once Replace al…" at bounding box center [532, 74] width 343 height 25
click at [445, 70] on span "close" at bounding box center [446, 74] width 11 height 11
click at [415, 73] on input "text" at bounding box center [419, 74] width 67 height 16
click at [658, 71] on div "search you would close keyboard_arrow_up keyboard_arrow_down Replace once Repla…" at bounding box center [532, 74] width 343 height 25
click at [444, 72] on span "close" at bounding box center [446, 74] width 11 height 11
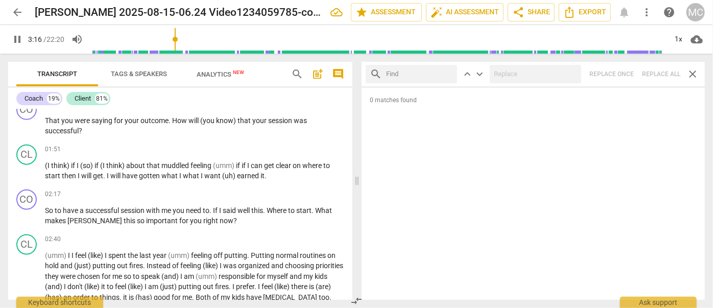
click at [420, 72] on input "text" at bounding box center [419, 74] width 67 height 16
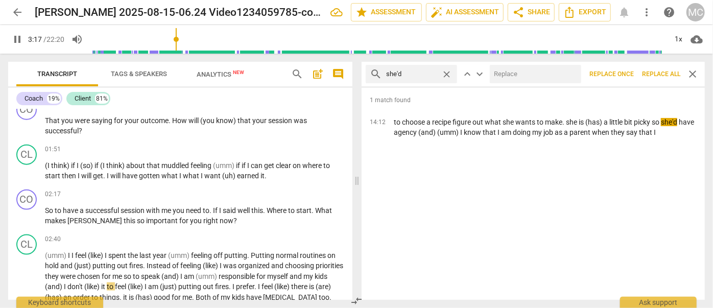
click at [518, 75] on input "text" at bounding box center [533, 74] width 87 height 16
click at [656, 67] on button "Replace all" at bounding box center [661, 74] width 46 height 18
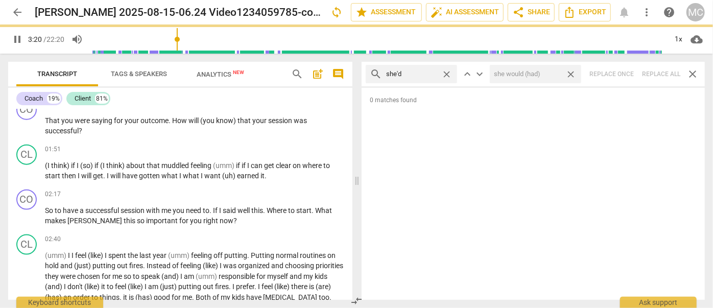
drag, startPoint x: 572, startPoint y: 74, endPoint x: 488, endPoint y: 76, distance: 83.7
click at [572, 74] on span "close" at bounding box center [570, 74] width 11 height 11
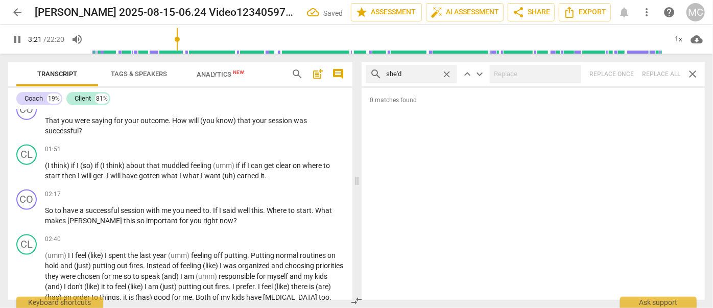
click at [447, 74] on span "close" at bounding box center [446, 74] width 11 height 11
drag, startPoint x: 426, startPoint y: 75, endPoint x: 433, endPoint y: 75, distance: 6.6
click at [426, 75] on input "text" at bounding box center [419, 74] width 67 height 16
click at [662, 78] on div "search it'd close keyboard_arrow_up keyboard_arrow_down Replace once Replace al…" at bounding box center [532, 74] width 343 height 25
click at [445, 72] on span "close" at bounding box center [446, 74] width 11 height 11
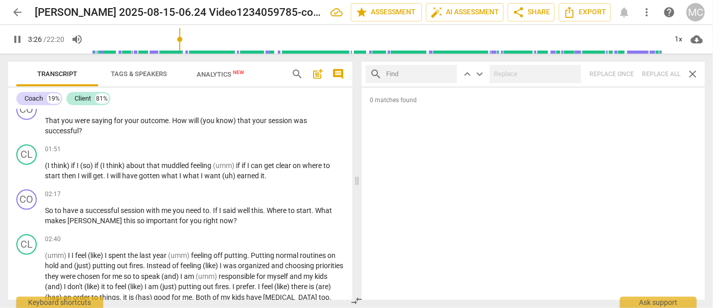
click at [414, 72] on input "text" at bounding box center [419, 74] width 67 height 16
click at [658, 76] on div "search we'd close keyboard_arrow_up keyboard_arrow_down Replace once Replace al…" at bounding box center [532, 74] width 343 height 25
click at [445, 72] on span "close" at bounding box center [446, 74] width 11 height 11
click at [417, 75] on input "text" at bounding box center [419, 74] width 67 height 16
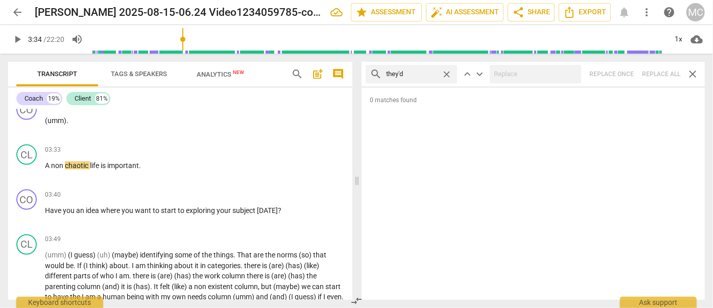
click at [658, 75] on div "search they'd close keyboard_arrow_up keyboard_arrow_down Replace once Replace …" at bounding box center [532, 74] width 343 height 25
click at [446, 74] on span "close" at bounding box center [446, 74] width 11 height 11
click at [19, 16] on span "arrow_back" at bounding box center [17, 12] width 12 height 12
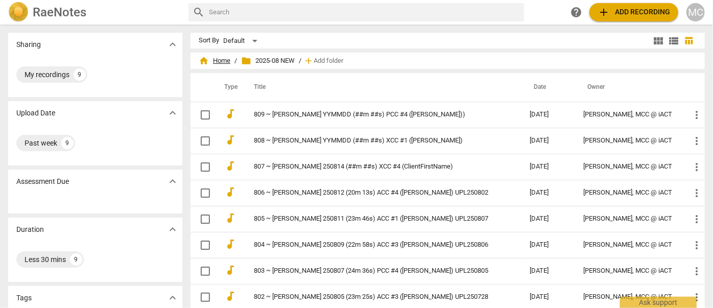
click at [210, 61] on span "home Home" at bounding box center [215, 61] width 32 height 10
